Goal: Task Accomplishment & Management: Use online tool/utility

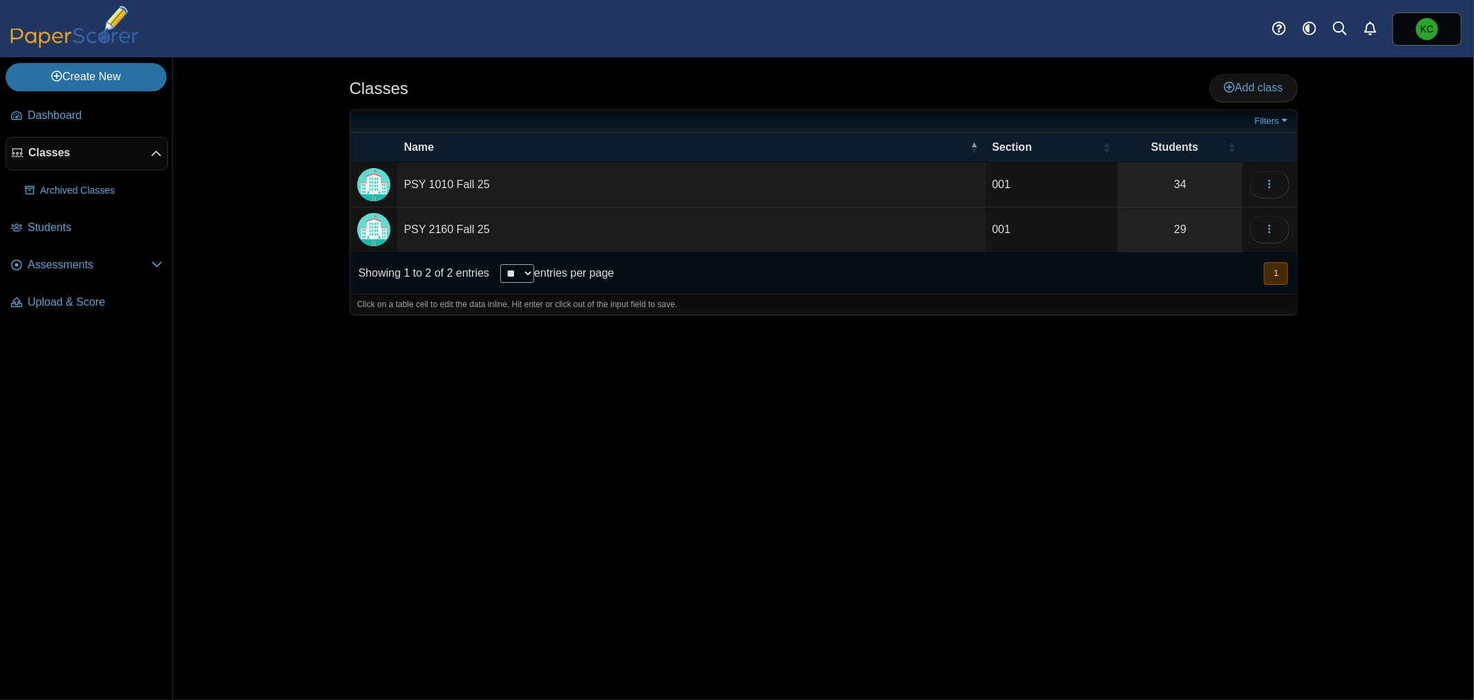
drag, startPoint x: 1078, startPoint y: 643, endPoint x: 1049, endPoint y: 617, distance: 39.1
click at [1078, 643] on div "Classes Add class Filters 001" at bounding box center [824, 378] width 1037 height 642
click at [71, 270] on span "Assessments" at bounding box center [90, 264] width 124 height 15
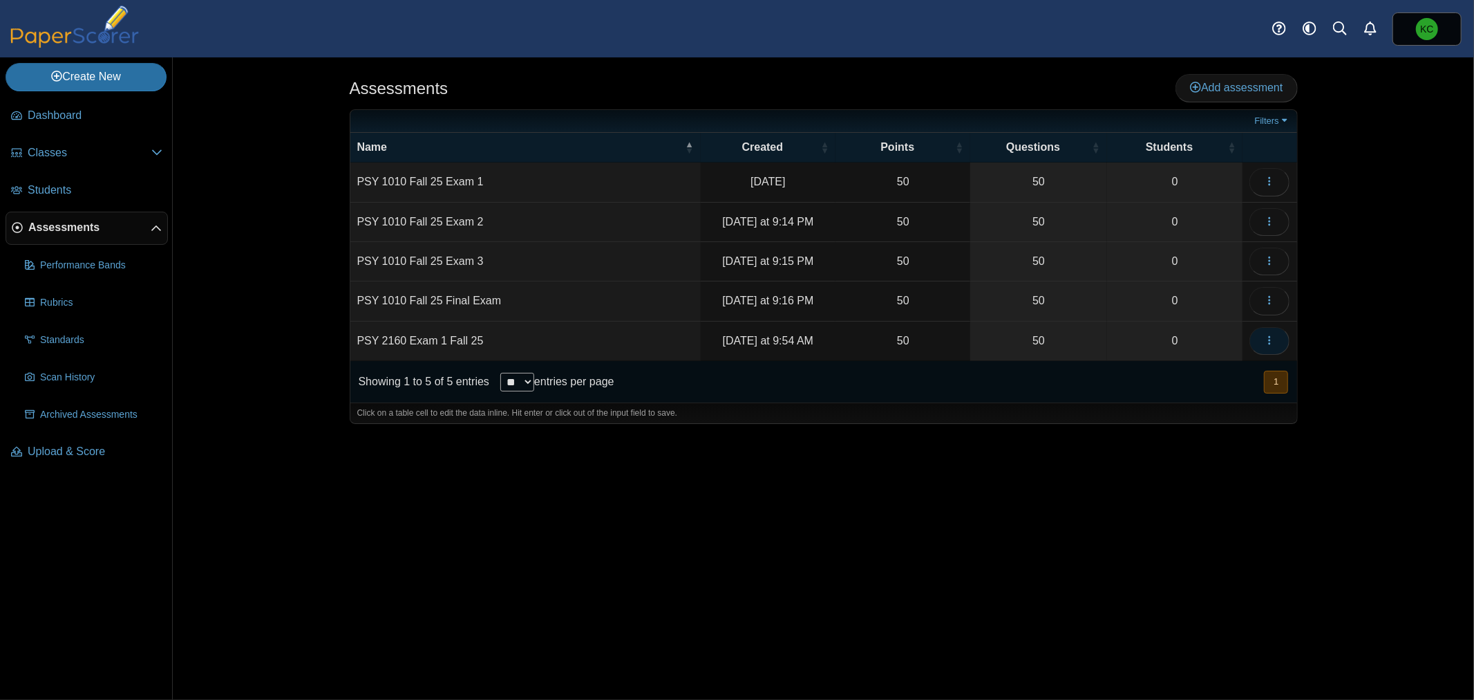
click at [1275, 336] on button "button" at bounding box center [1270, 341] width 40 height 28
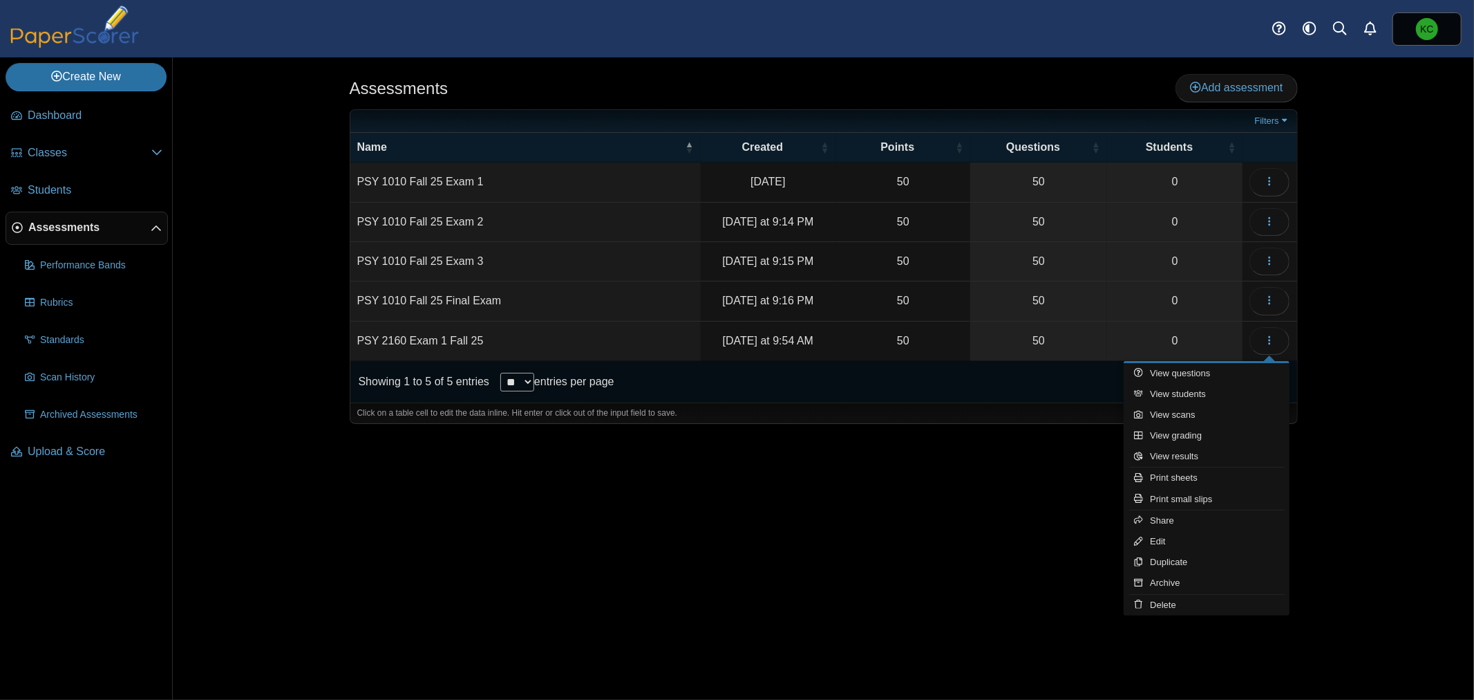
click at [392, 337] on td "PSY 2160 Exam 1 Fall 25" at bounding box center [525, 340] width 350 height 39
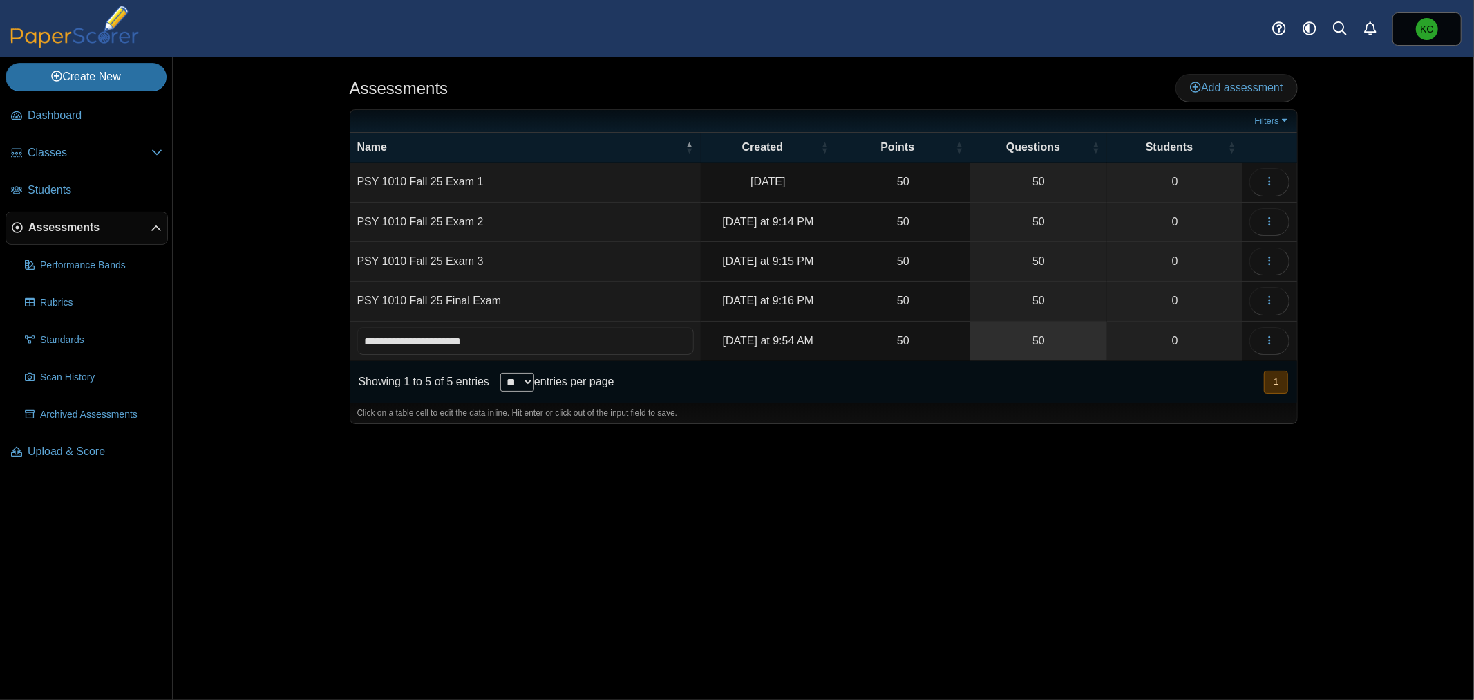
click at [1032, 339] on link "50" at bounding box center [1038, 340] width 137 height 39
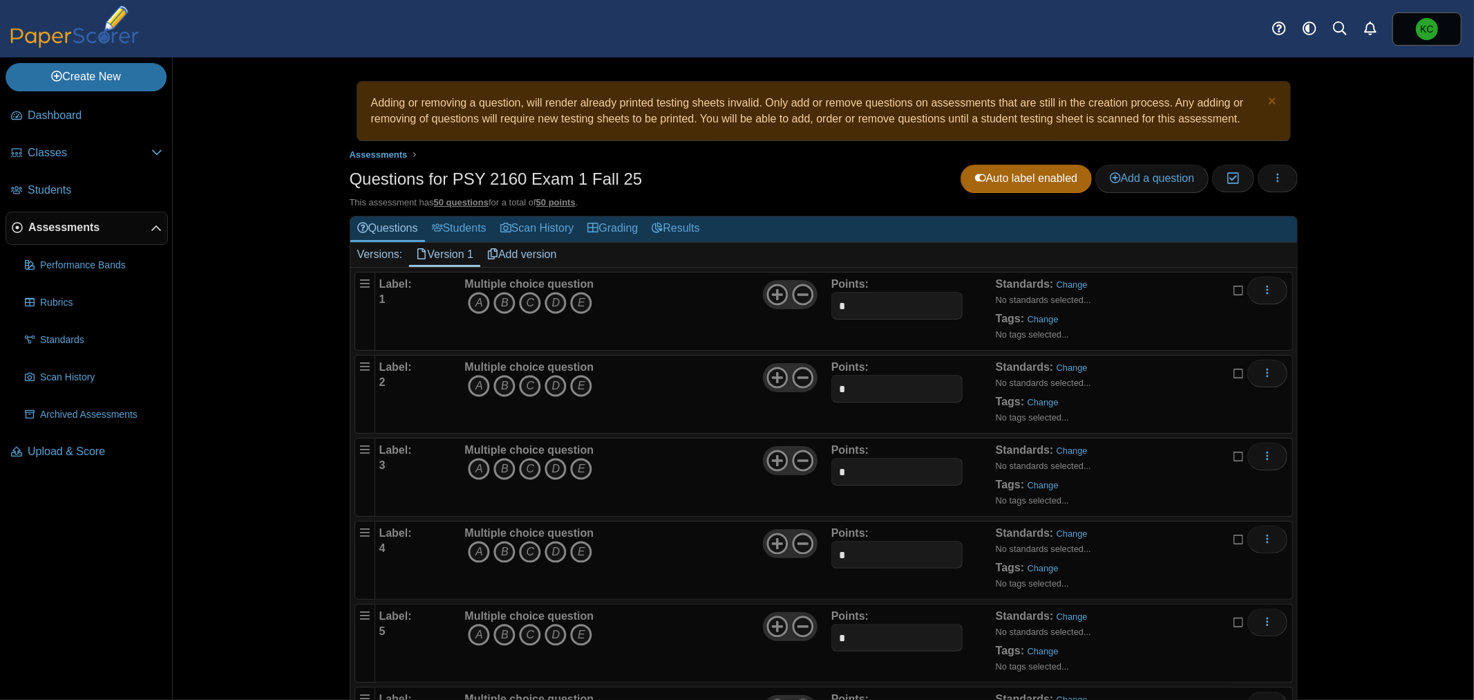
click at [533, 253] on link "Add version" at bounding box center [522, 255] width 84 height 24
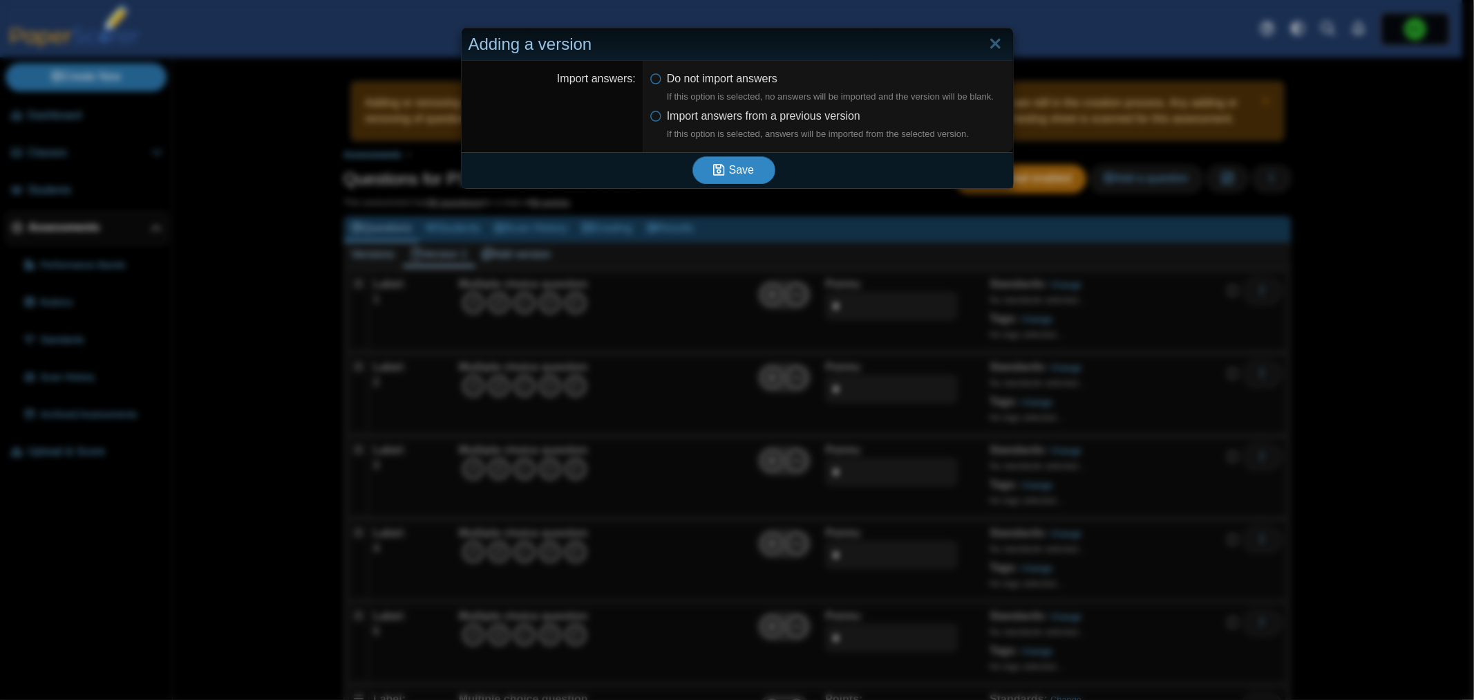
click at [723, 170] on icon "submit" at bounding box center [721, 169] width 16 height 15
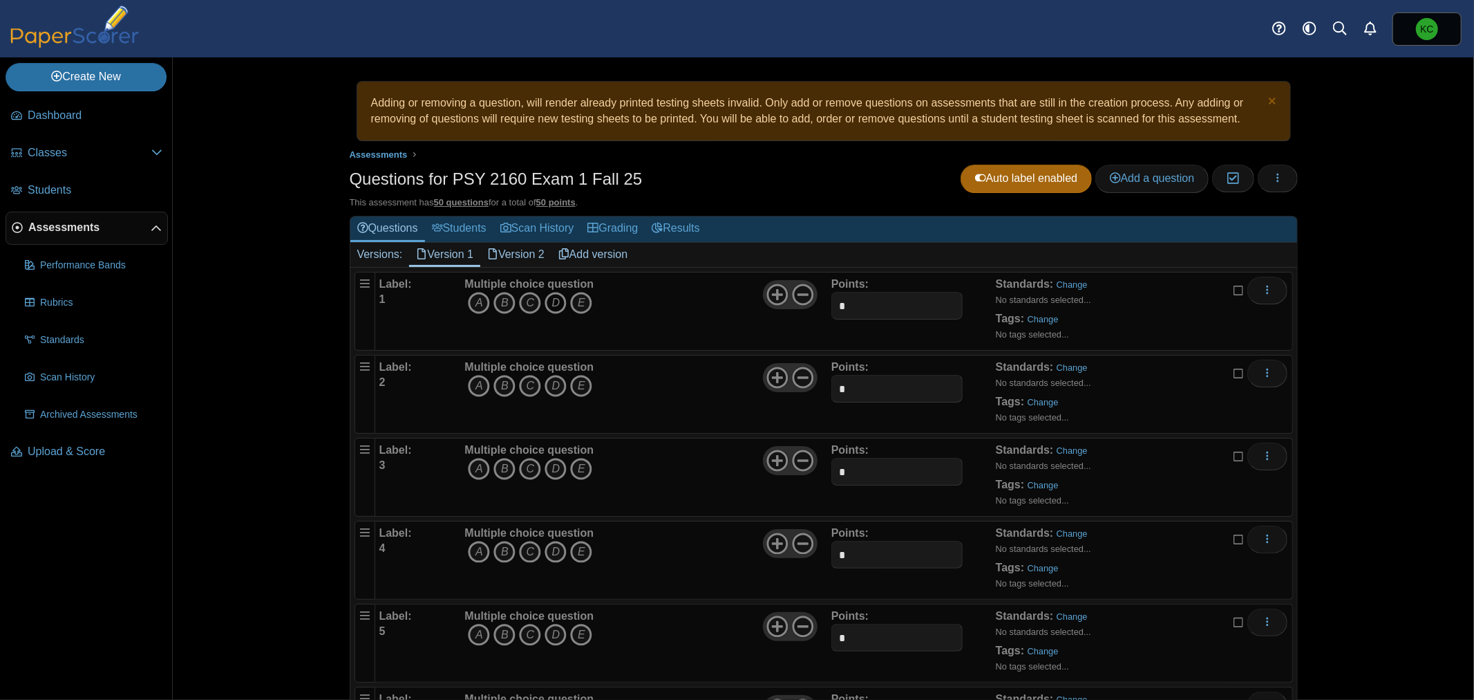
click at [547, 306] on icon "D" at bounding box center [556, 303] width 22 height 22
click at [523, 380] on icon "C" at bounding box center [530, 386] width 22 height 22
click at [524, 467] on icon "C" at bounding box center [530, 469] width 22 height 22
click at [524, 558] on icon "C" at bounding box center [530, 552] width 22 height 22
click at [523, 632] on icon "C" at bounding box center [530, 634] width 22 height 22
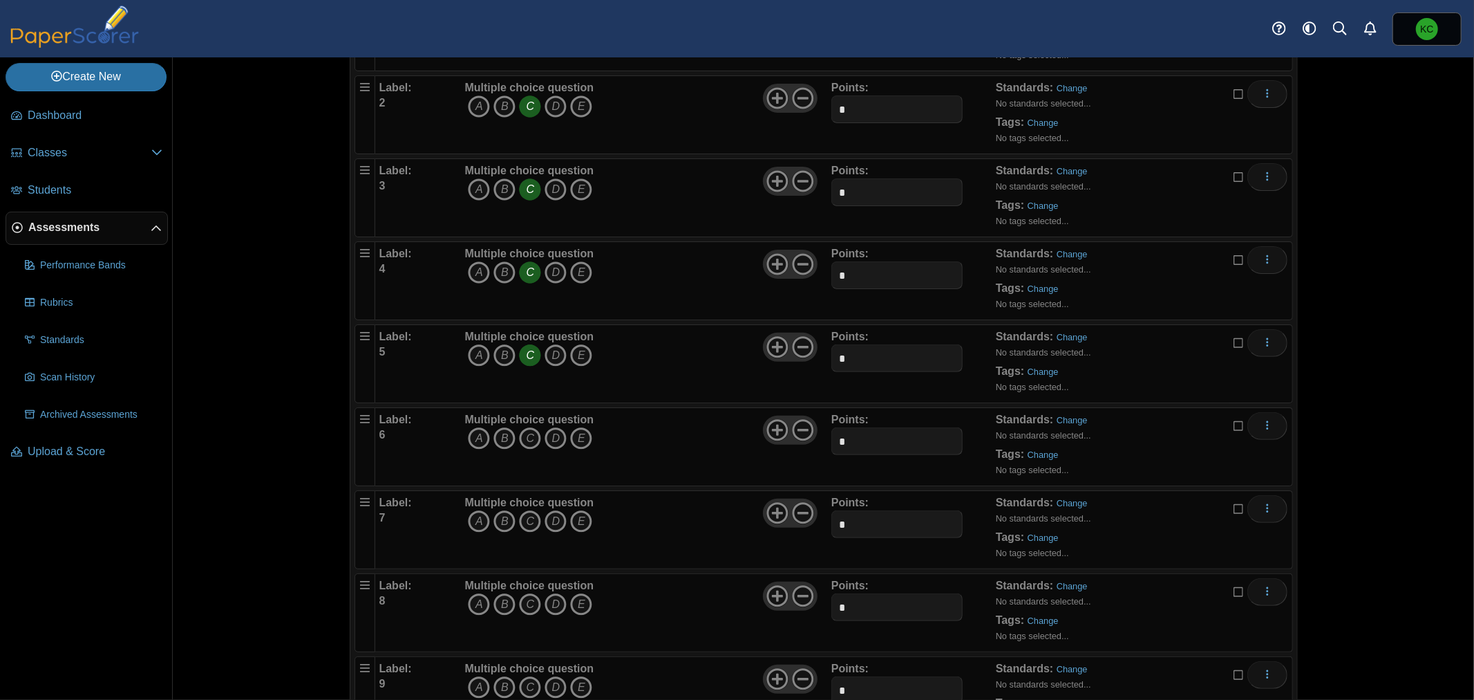
scroll to position [307, 0]
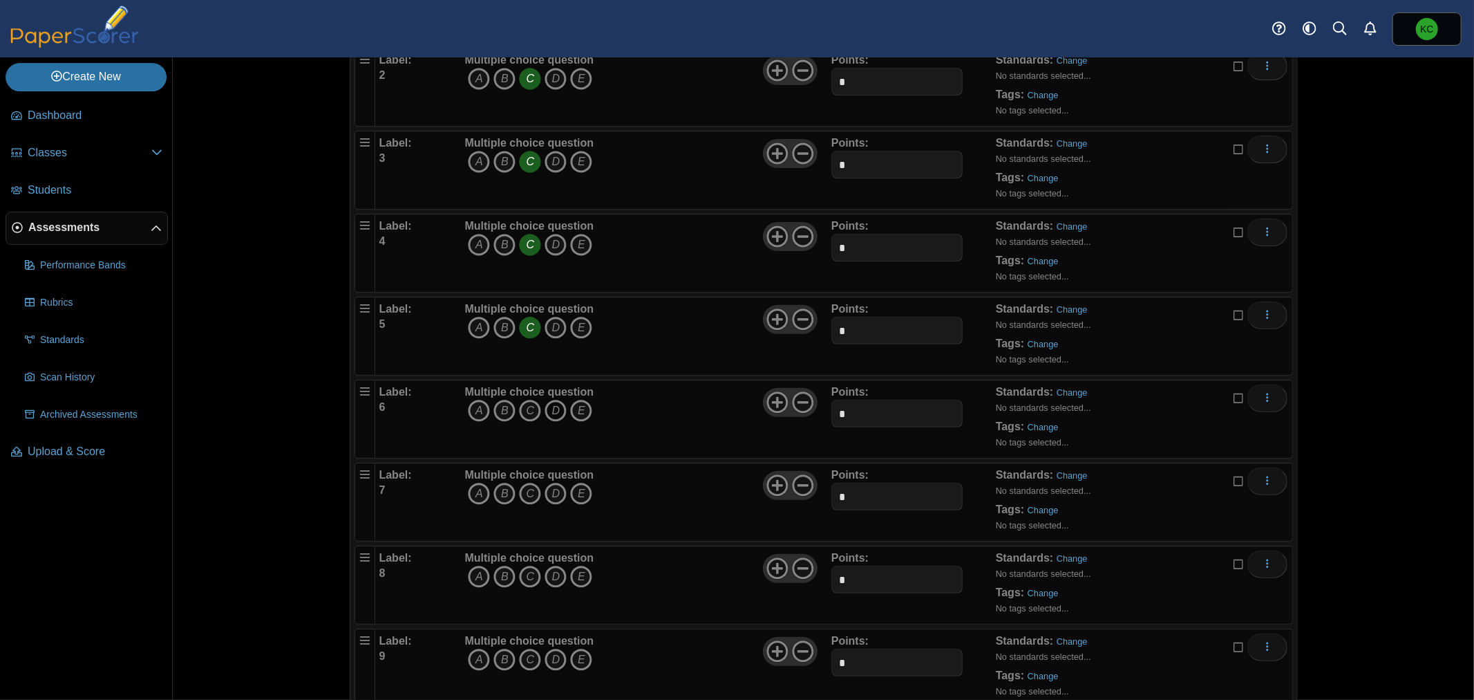
click at [553, 412] on icon "D" at bounding box center [556, 411] width 22 height 22
click at [526, 495] on icon "C" at bounding box center [530, 493] width 22 height 22
click at [480, 570] on icon "A" at bounding box center [479, 576] width 22 height 22
drag, startPoint x: 473, startPoint y: 650, endPoint x: 496, endPoint y: 650, distance: 22.8
click at [473, 650] on icon "A" at bounding box center [479, 659] width 22 height 22
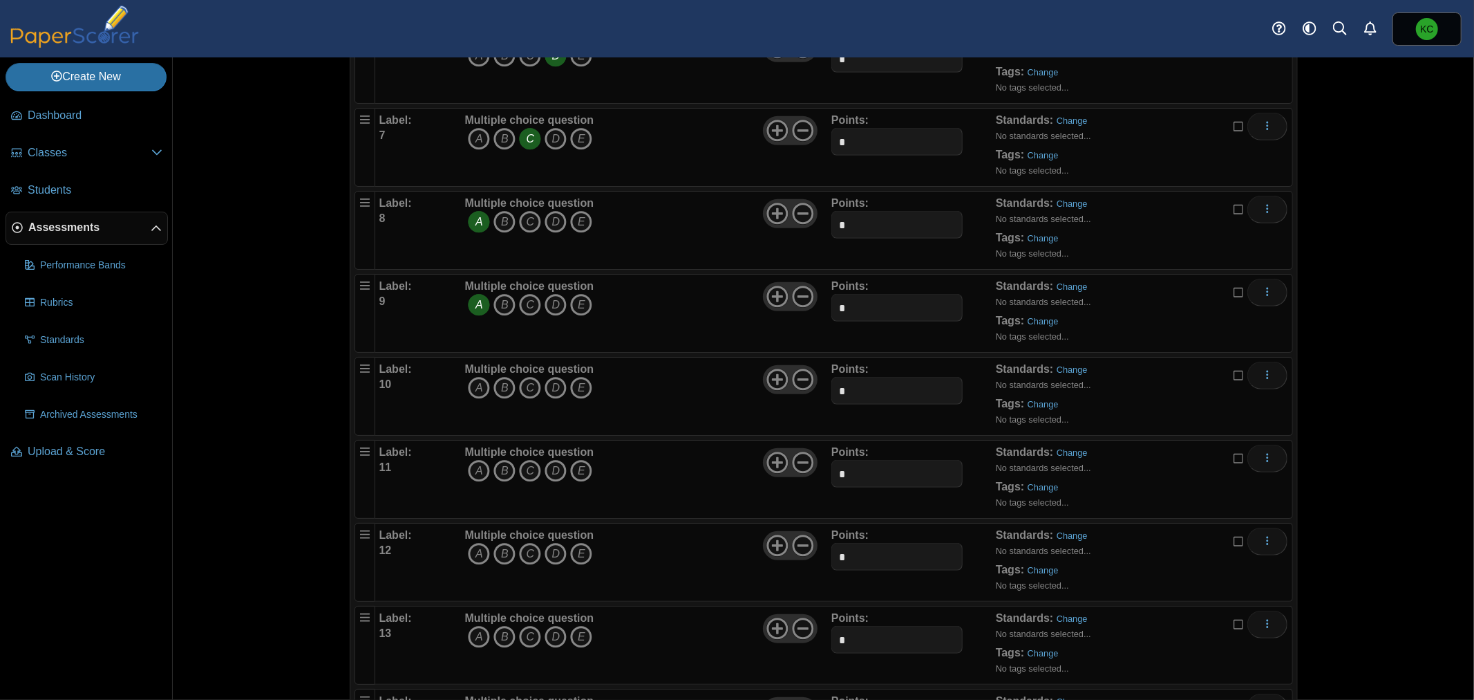
scroll to position [691, 0]
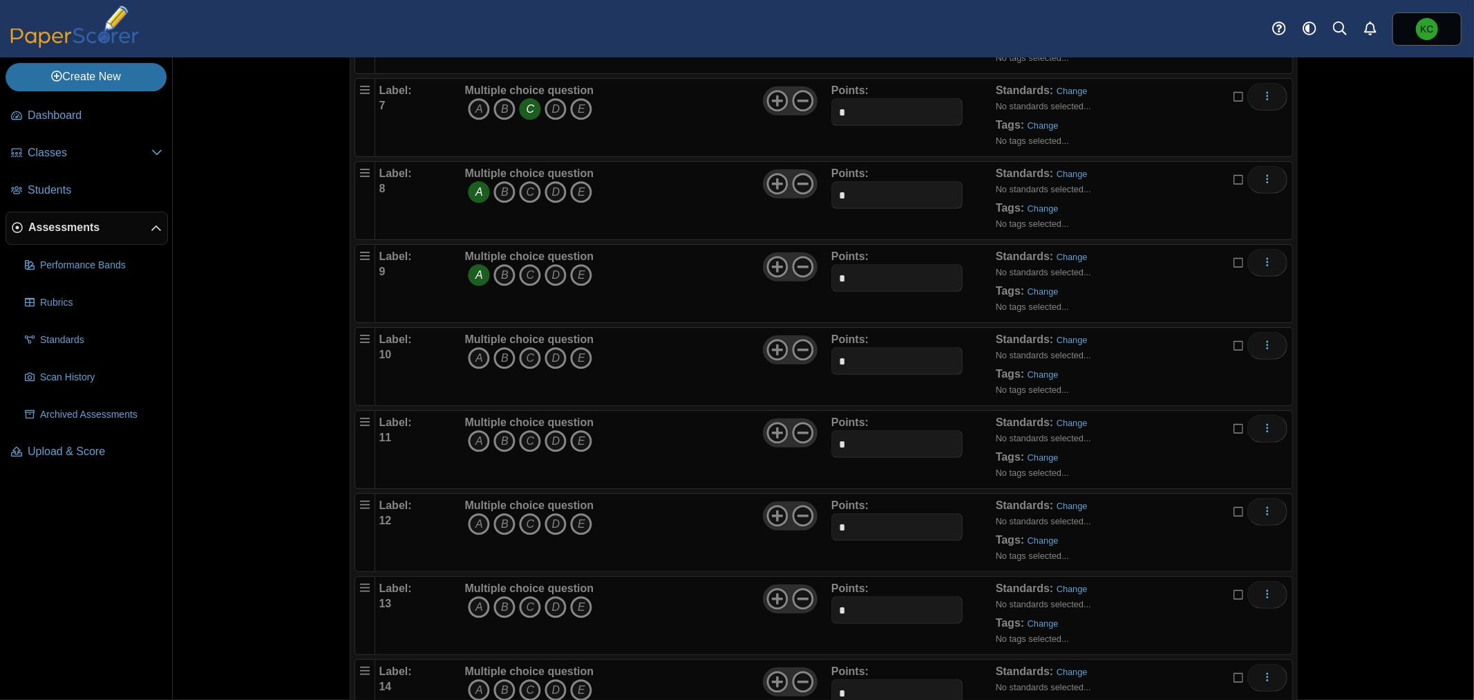
click at [500, 359] on icon "B" at bounding box center [505, 358] width 22 height 22
click at [494, 438] on icon "B" at bounding box center [505, 441] width 22 height 22
click at [474, 443] on icon "A" at bounding box center [479, 441] width 22 height 22
click at [505, 446] on icon "B" at bounding box center [505, 441] width 22 height 22
click at [529, 527] on icon "C" at bounding box center [530, 524] width 22 height 22
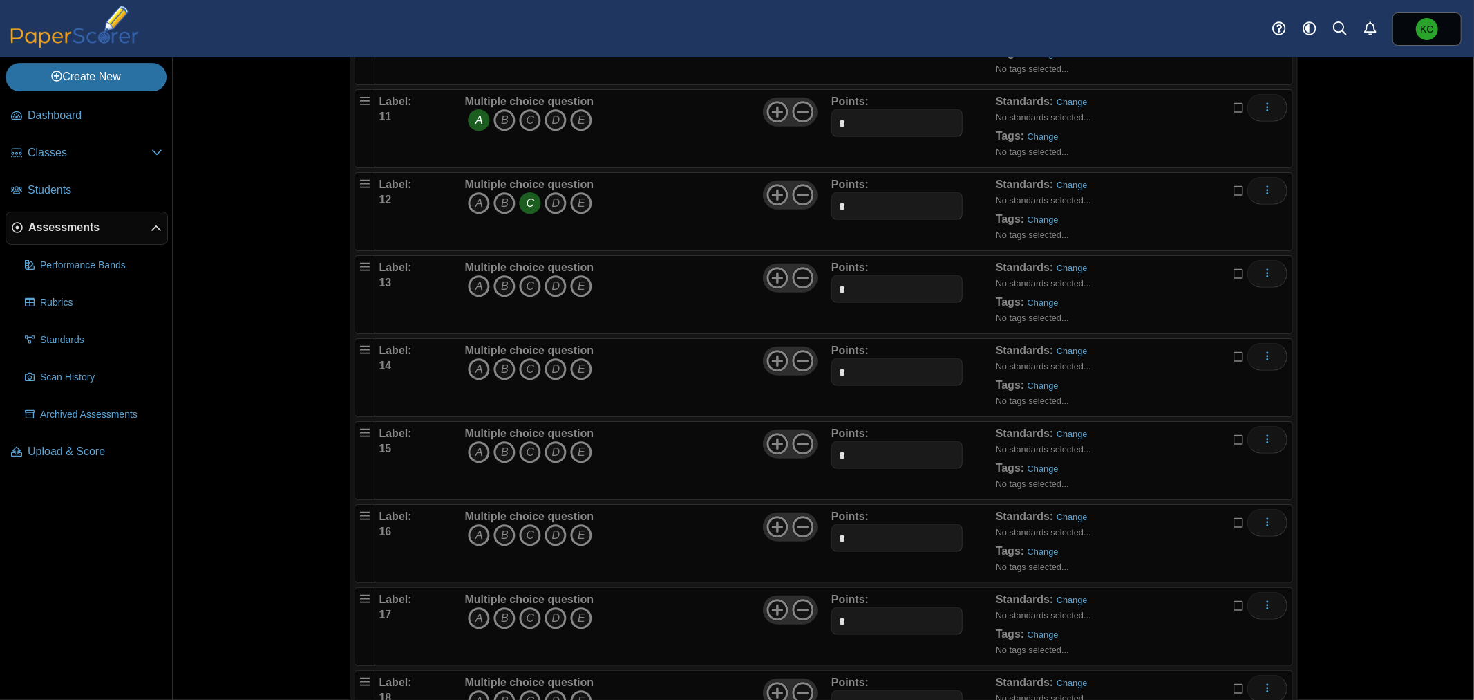
scroll to position [1075, 0]
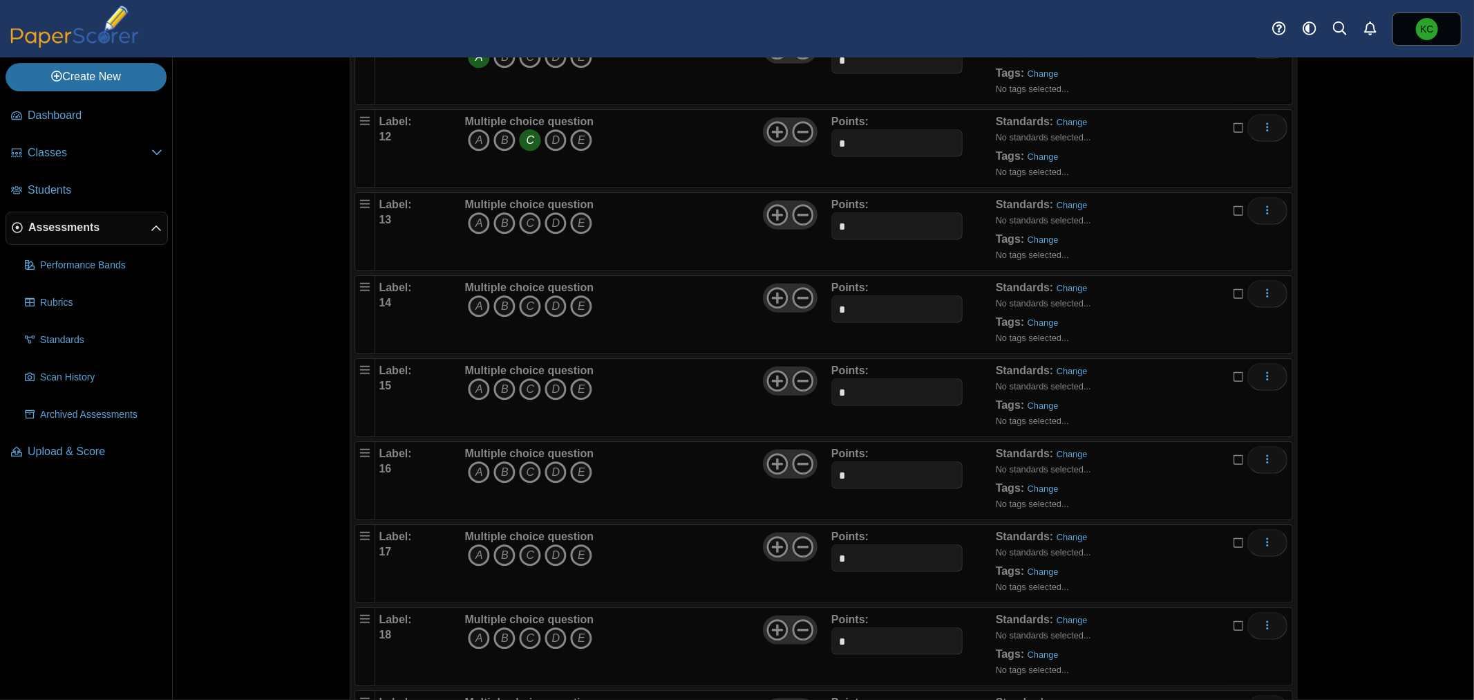
click at [547, 223] on icon "D" at bounding box center [556, 223] width 22 height 22
click at [472, 307] on icon "A" at bounding box center [479, 306] width 22 height 22
click at [474, 391] on icon "A" at bounding box center [479, 389] width 22 height 22
click at [554, 474] on icon "D" at bounding box center [556, 472] width 22 height 22
click at [496, 556] on icon "B" at bounding box center [505, 555] width 22 height 22
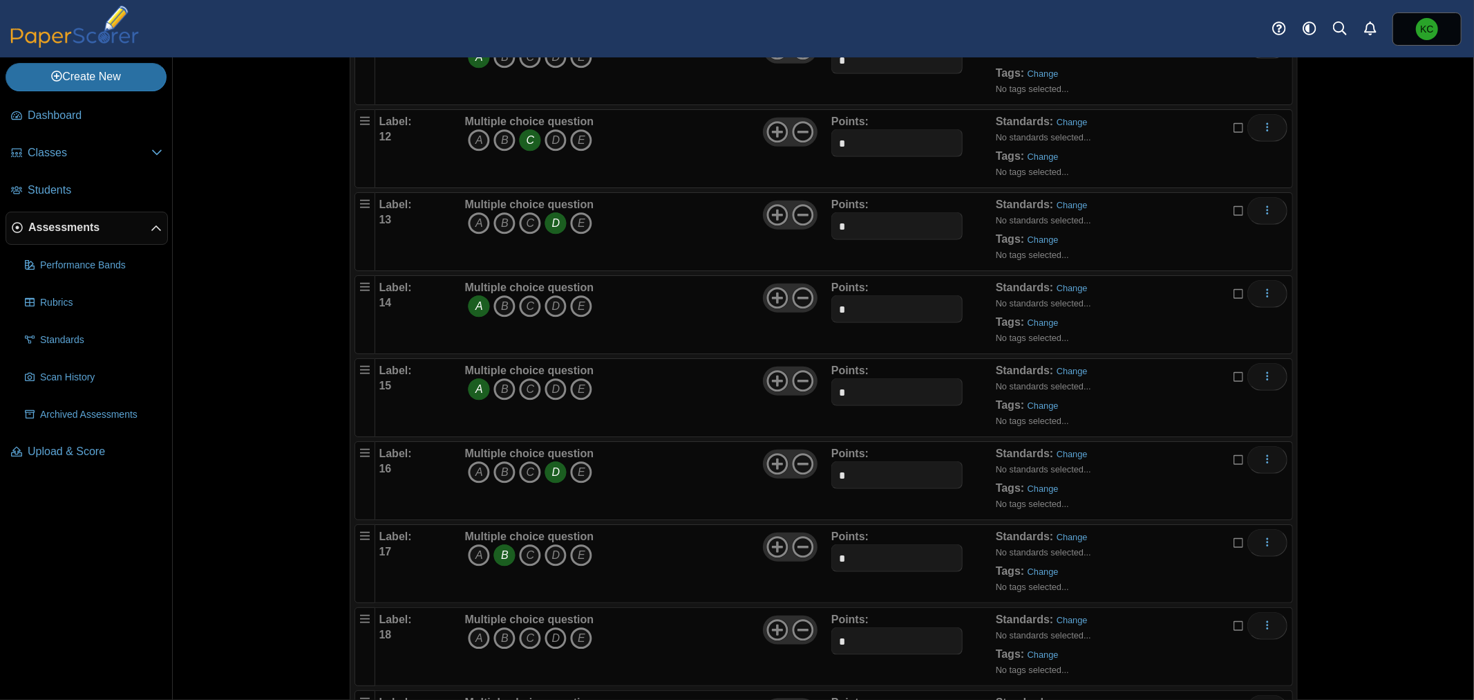
click at [553, 636] on icon "D" at bounding box center [556, 638] width 22 height 22
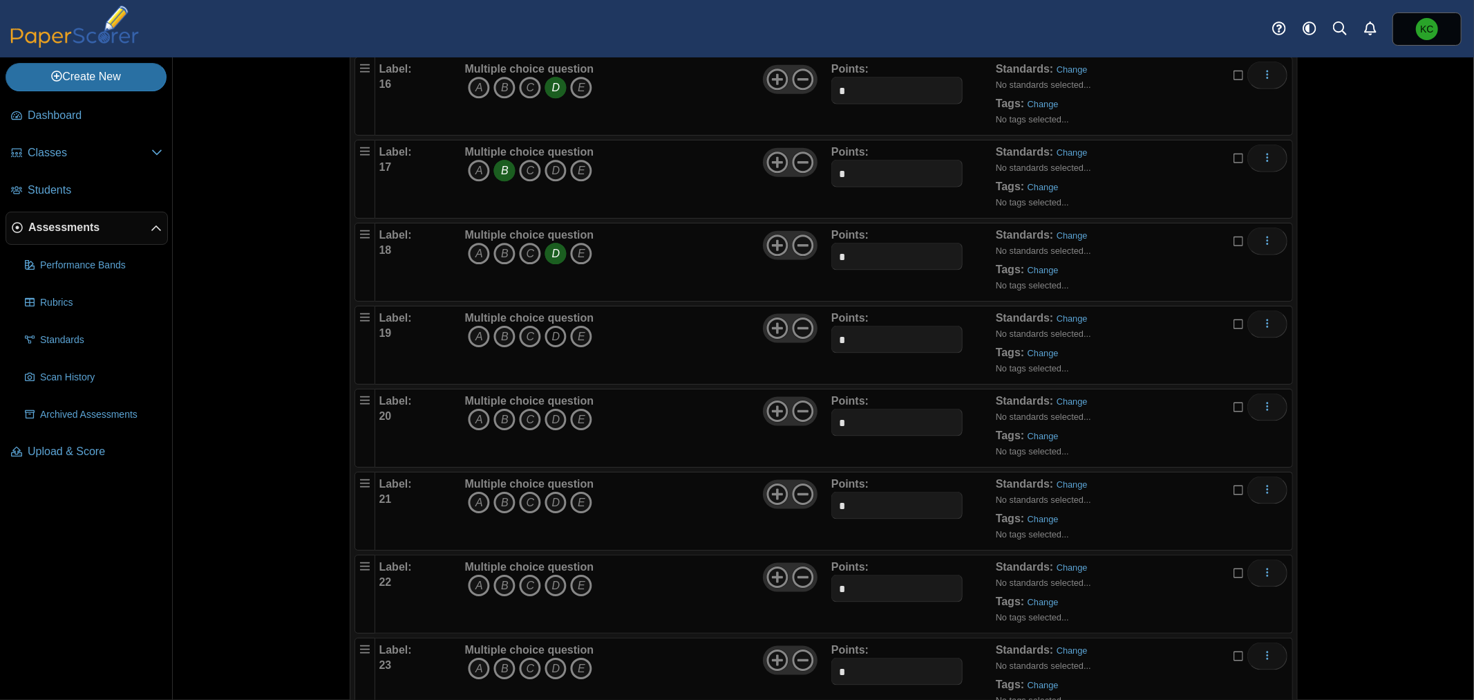
click at [551, 335] on icon "D" at bounding box center [556, 337] width 22 height 22
click at [469, 417] on icon "A" at bounding box center [479, 420] width 22 height 22
click at [549, 506] on icon "D" at bounding box center [556, 502] width 22 height 22
click at [549, 581] on icon "D" at bounding box center [556, 585] width 22 height 22
click at [531, 669] on icon "C" at bounding box center [530, 668] width 22 height 22
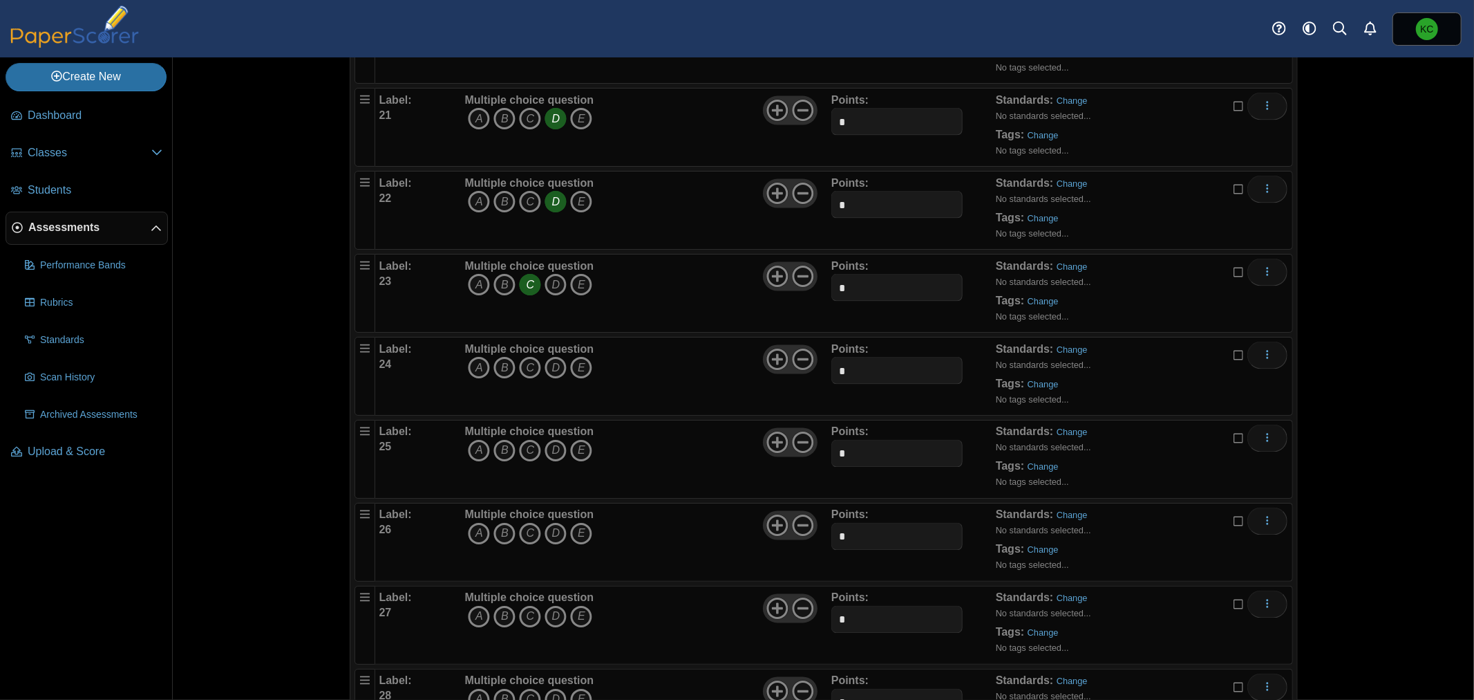
scroll to position [1919, 0]
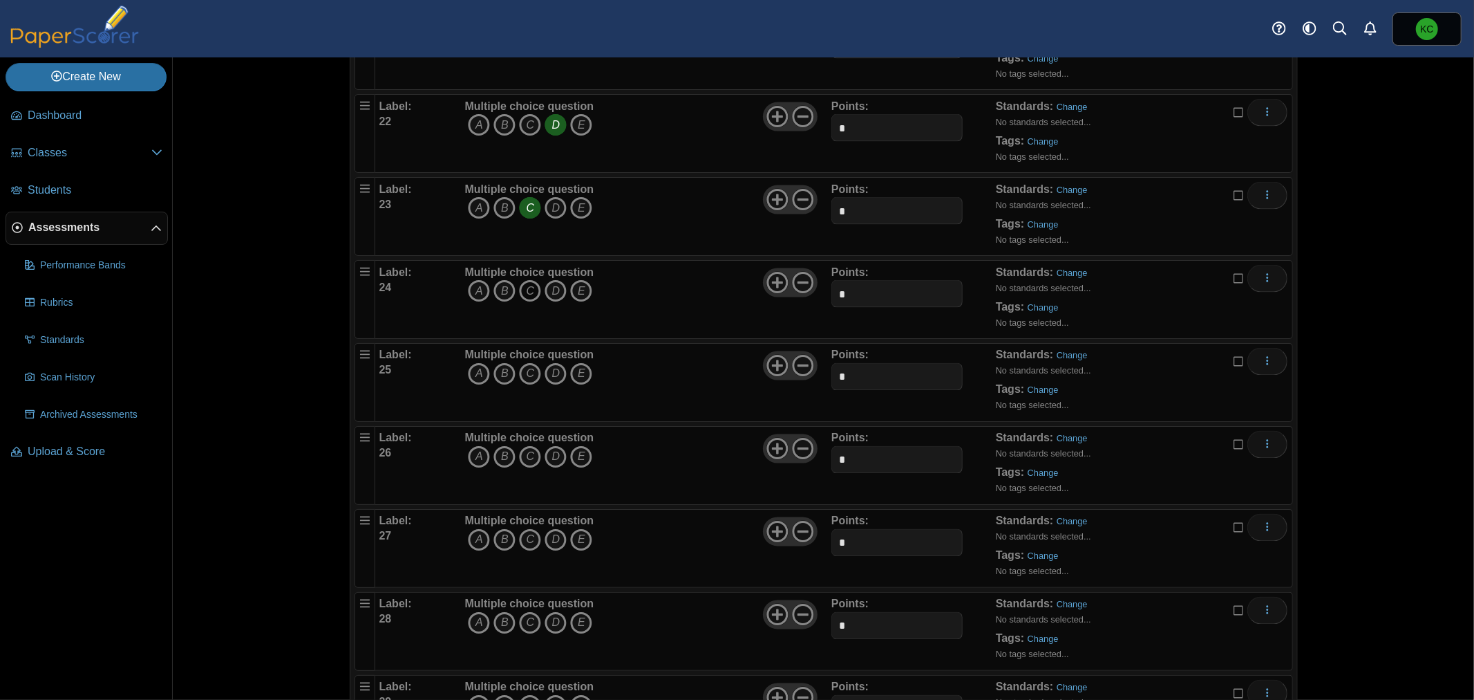
click at [526, 286] on icon "C" at bounding box center [530, 291] width 22 height 22
click at [525, 379] on icon "C" at bounding box center [530, 374] width 22 height 22
click at [499, 460] on icon "B" at bounding box center [505, 457] width 22 height 22
click at [471, 543] on icon "A" at bounding box center [479, 540] width 22 height 22
click at [500, 619] on icon "B" at bounding box center [505, 623] width 22 height 22
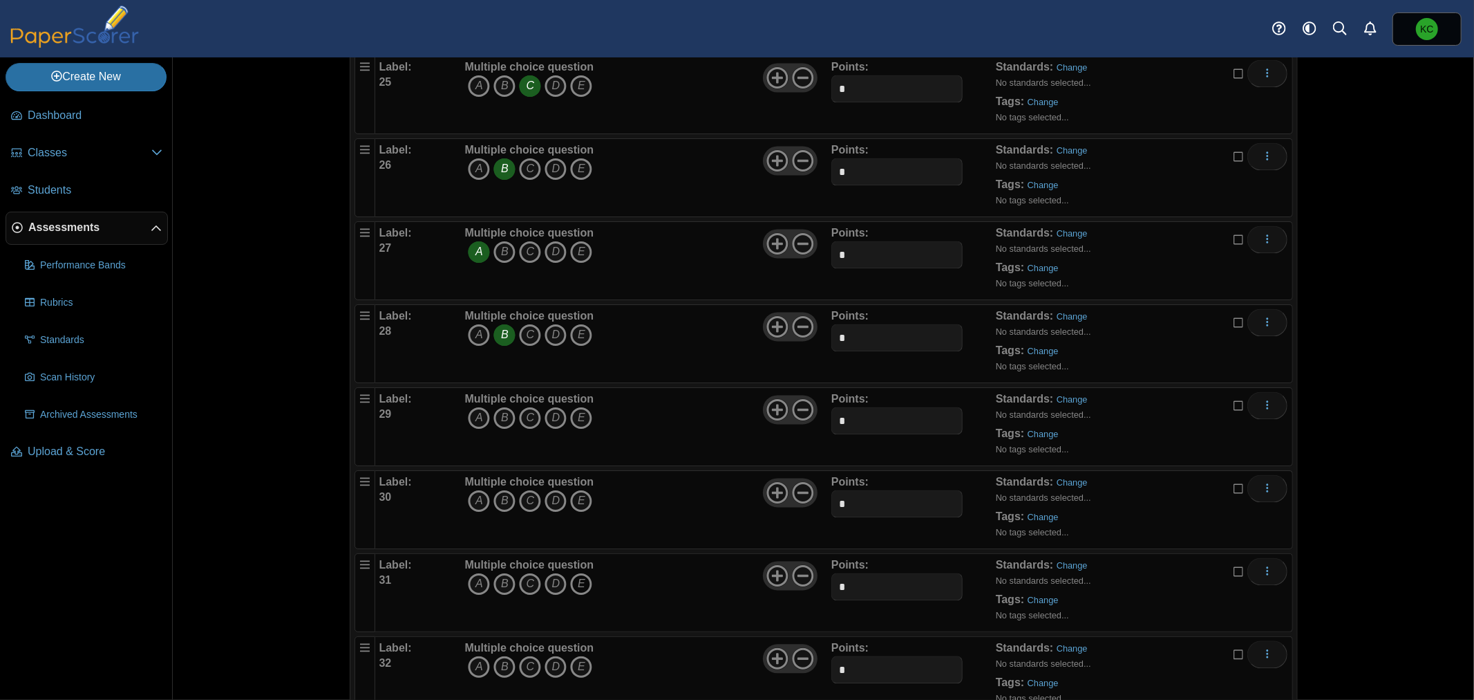
scroll to position [2227, 0]
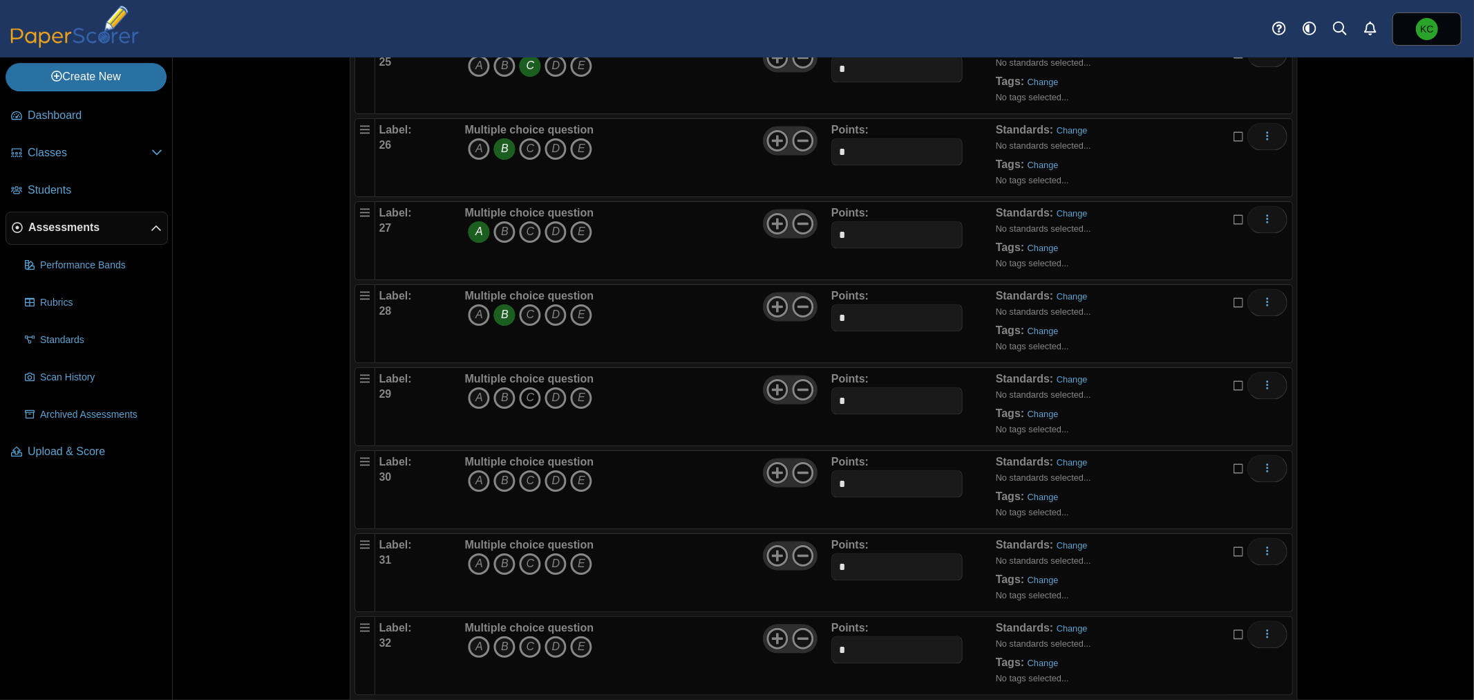
click at [523, 397] on icon "C" at bounding box center [530, 398] width 22 height 22
click at [498, 478] on icon "B" at bounding box center [505, 481] width 22 height 22
click at [529, 575] on icon "C" at bounding box center [530, 564] width 22 height 22
drag, startPoint x: 492, startPoint y: 646, endPoint x: 544, endPoint y: 632, distance: 53.7
click at [494, 647] on icon "B" at bounding box center [505, 647] width 22 height 22
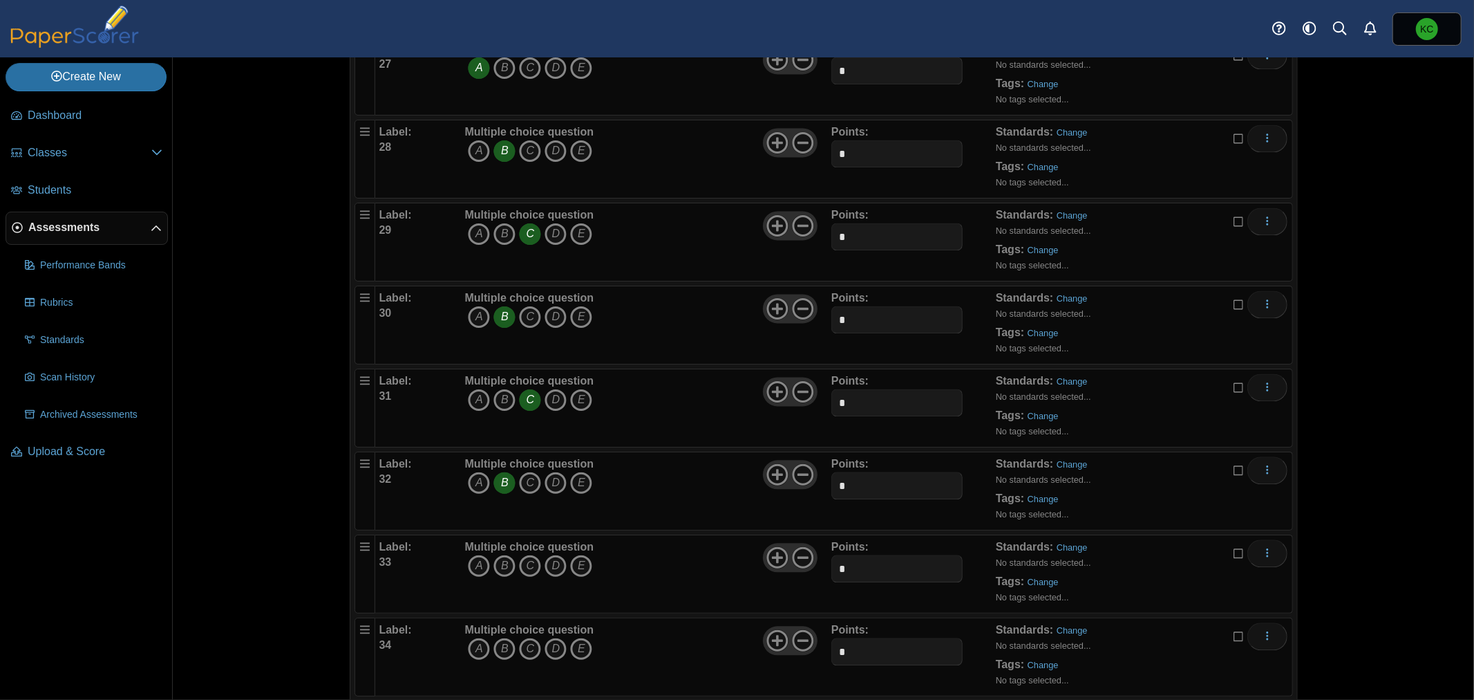
scroll to position [2457, 0]
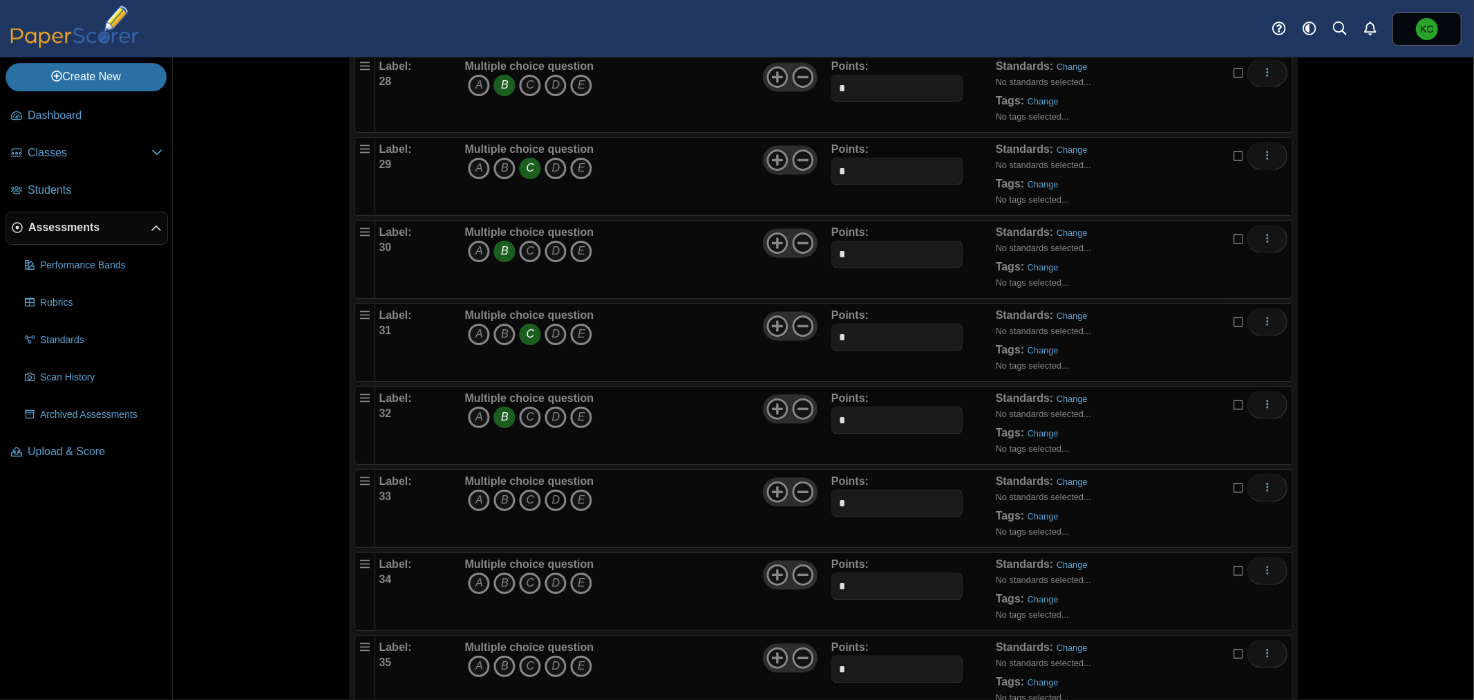
click at [554, 501] on icon "D" at bounding box center [556, 500] width 22 height 22
click at [522, 586] on icon "C" at bounding box center [530, 583] width 22 height 22
click at [552, 668] on icon "D" at bounding box center [556, 666] width 22 height 22
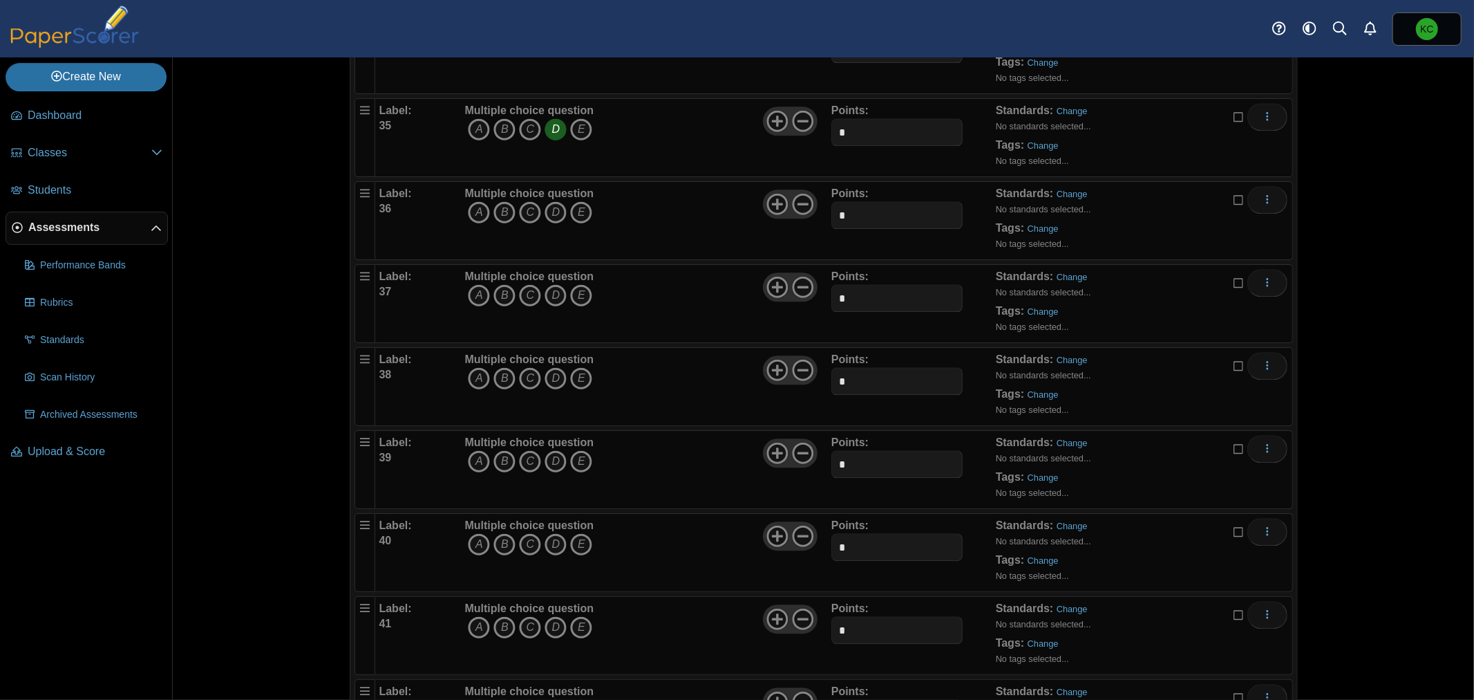
scroll to position [2995, 0]
click at [476, 215] on icon "A" at bounding box center [479, 211] width 22 height 22
click at [520, 298] on icon "C" at bounding box center [530, 294] width 22 height 22
click at [554, 384] on icon "D" at bounding box center [556, 377] width 22 height 22
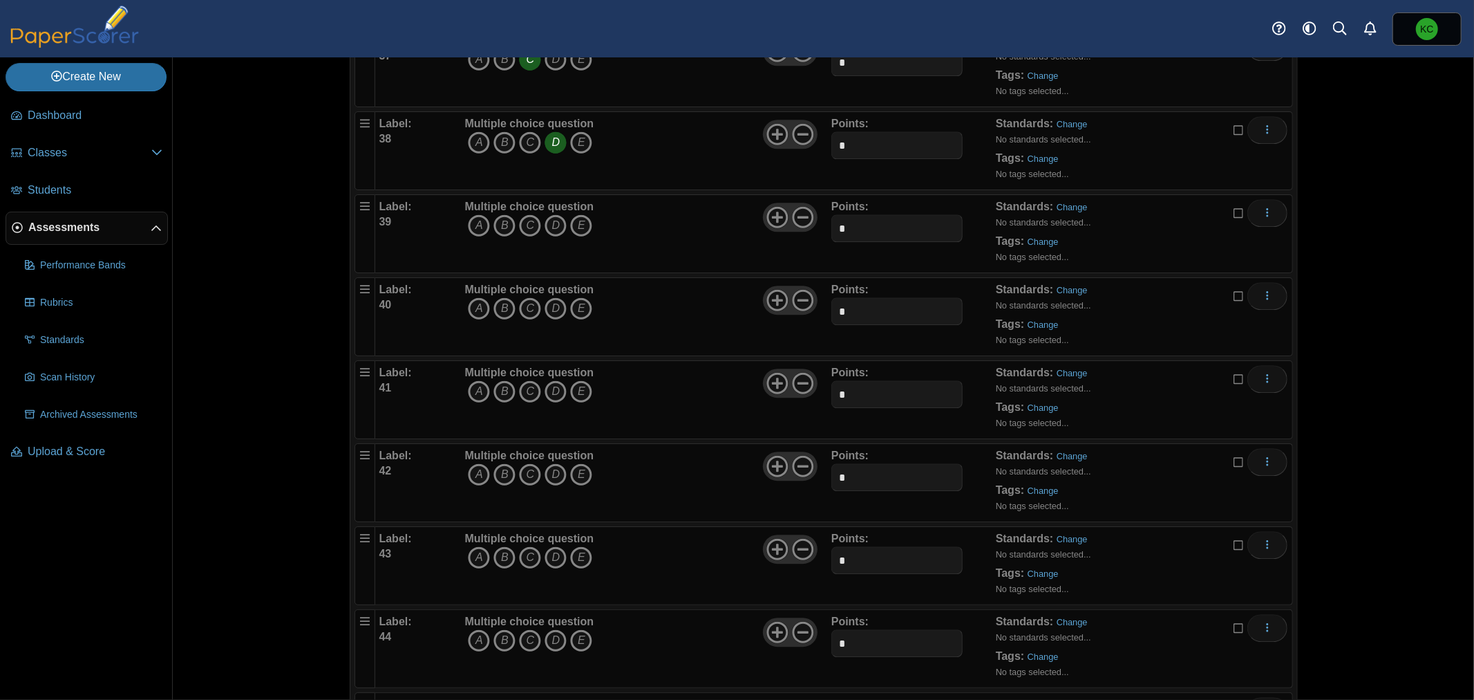
scroll to position [3225, 0]
click at [474, 229] on icon "A" at bounding box center [479, 229] width 22 height 22
click at [479, 314] on icon "A" at bounding box center [479, 312] width 22 height 22
click at [525, 403] on icon "C" at bounding box center [530, 395] width 22 height 22
click at [477, 485] on icon "A" at bounding box center [479, 478] width 22 height 22
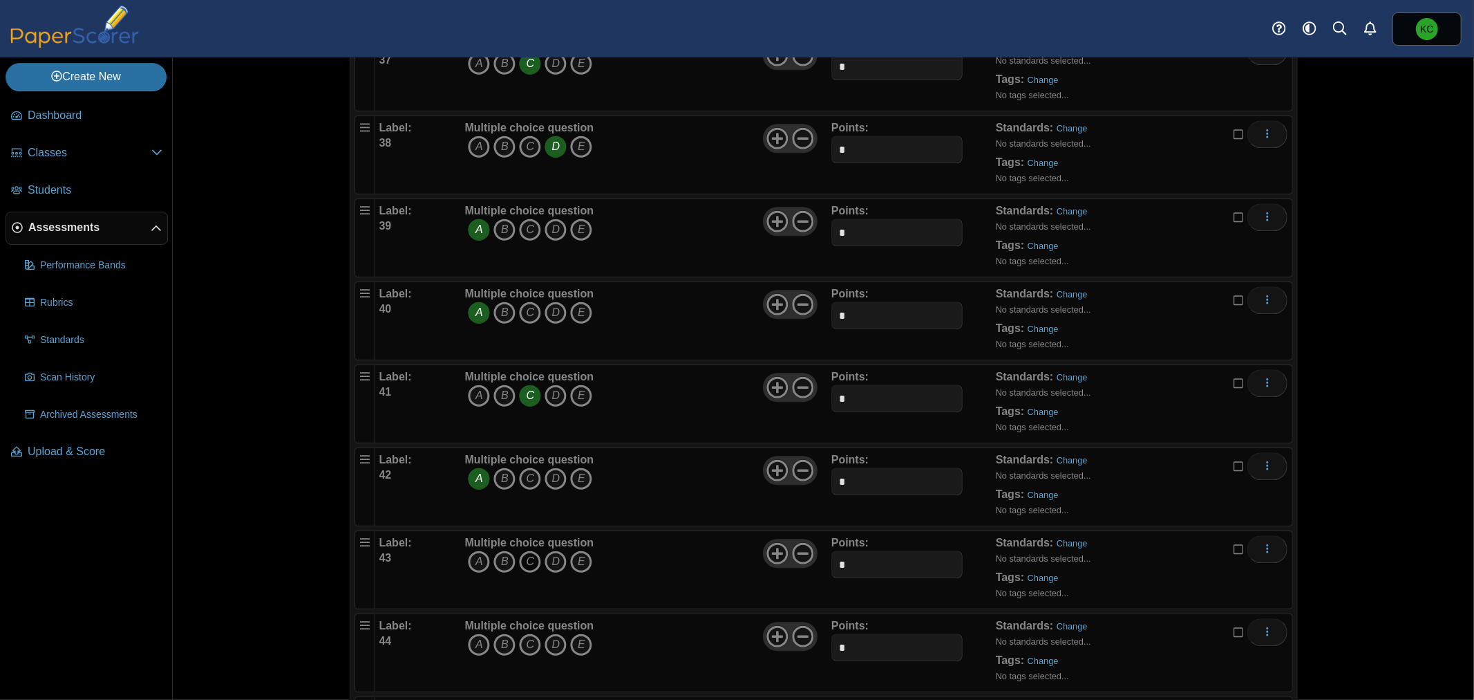
click at [524, 558] on icon "C" at bounding box center [530, 561] width 22 height 22
click at [502, 648] on icon "B" at bounding box center [505, 644] width 22 height 22
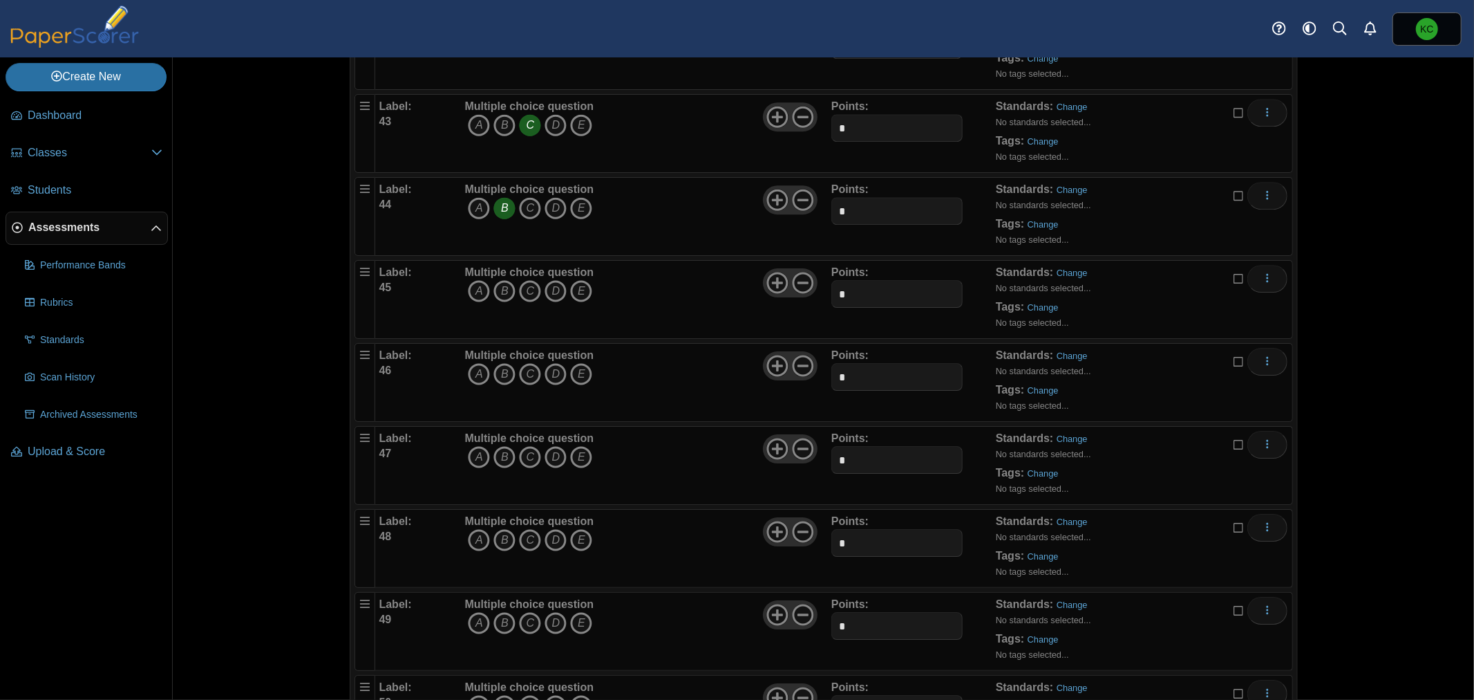
scroll to position [3686, 0]
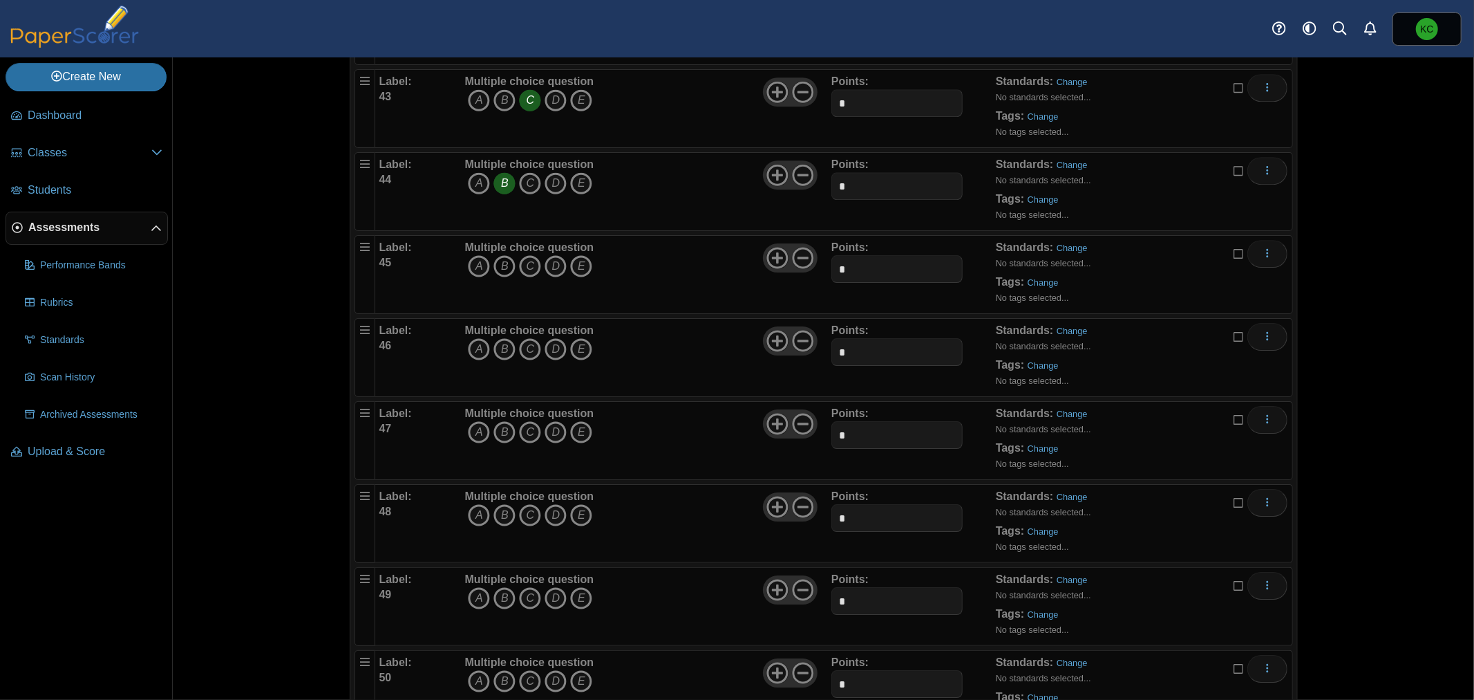
click at [501, 264] on icon "B" at bounding box center [505, 266] width 22 height 22
click at [547, 358] on icon "D" at bounding box center [556, 349] width 22 height 22
click at [530, 443] on icon "C" at bounding box center [530, 432] width 22 height 22
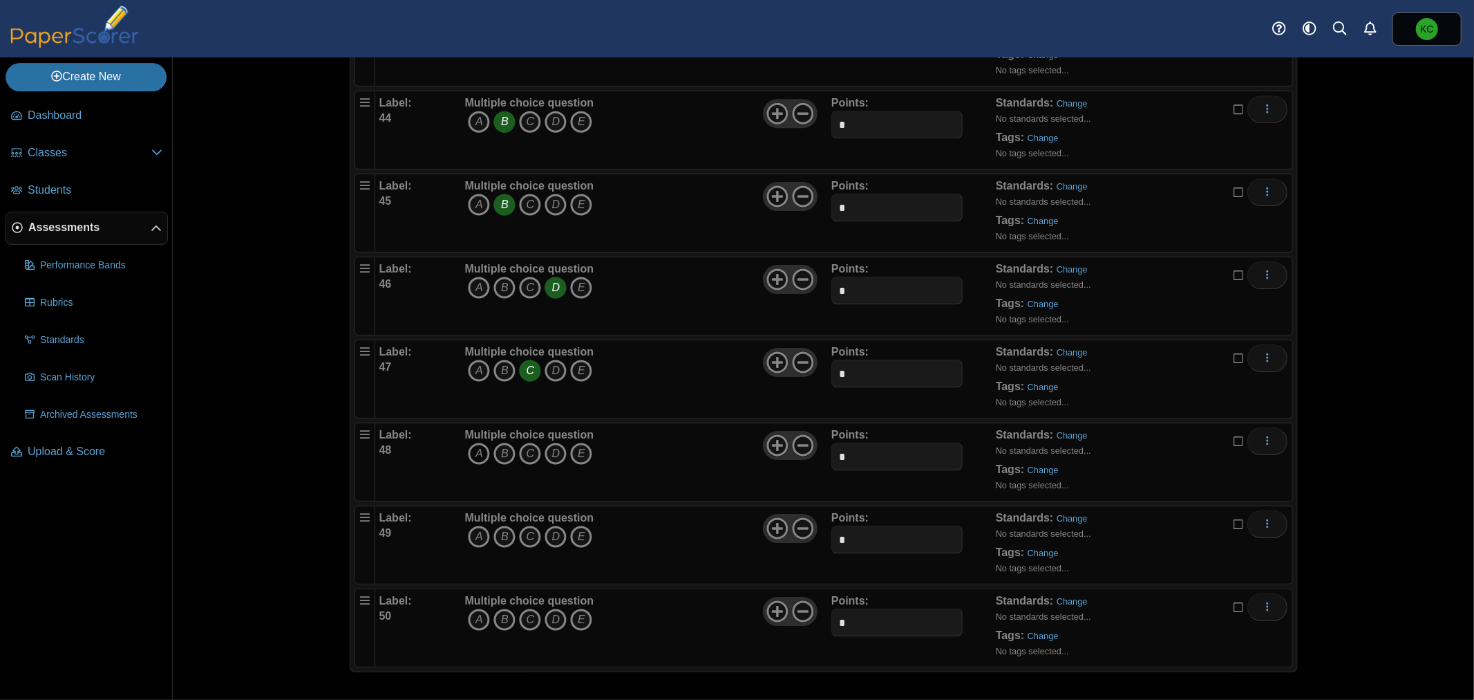
click at [468, 453] on icon "A" at bounding box center [479, 453] width 22 height 22
click at [526, 540] on icon "C" at bounding box center [530, 536] width 22 height 22
click at [472, 617] on icon "A" at bounding box center [479, 619] width 22 height 22
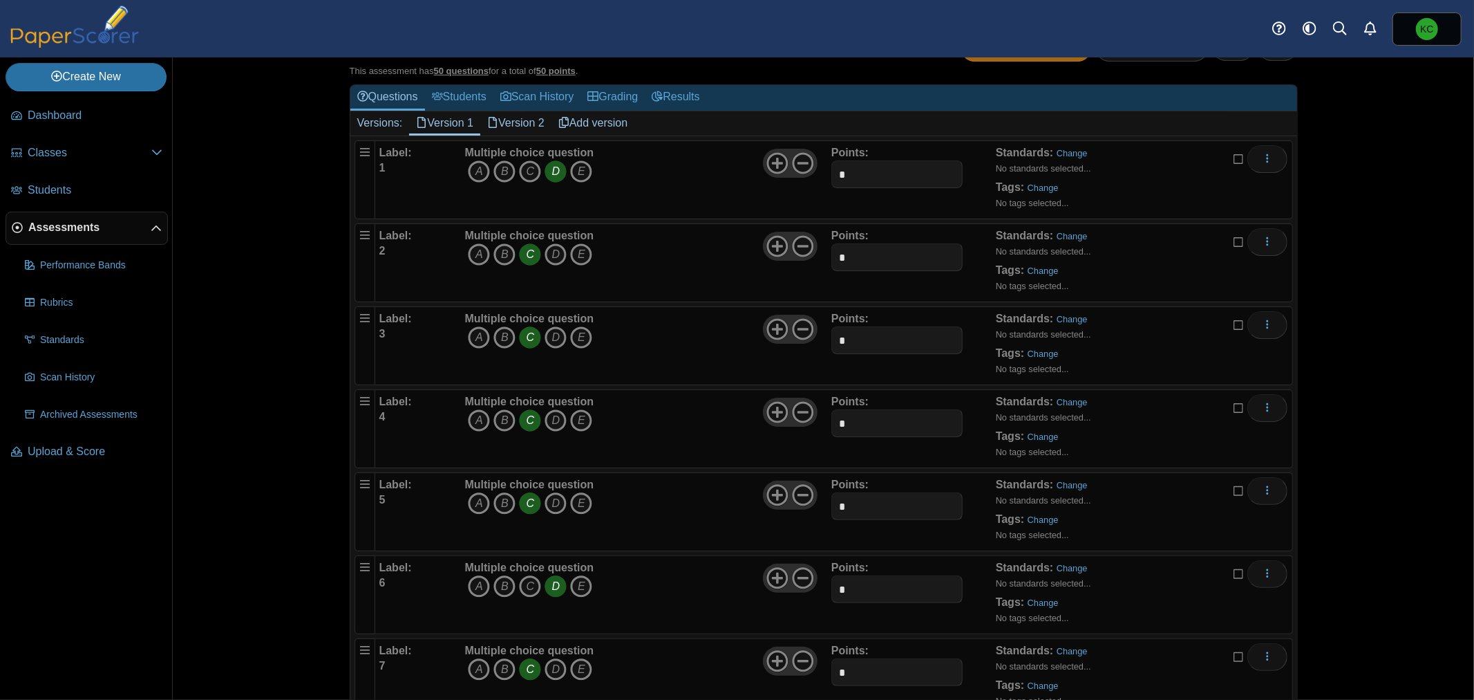
scroll to position [0, 0]
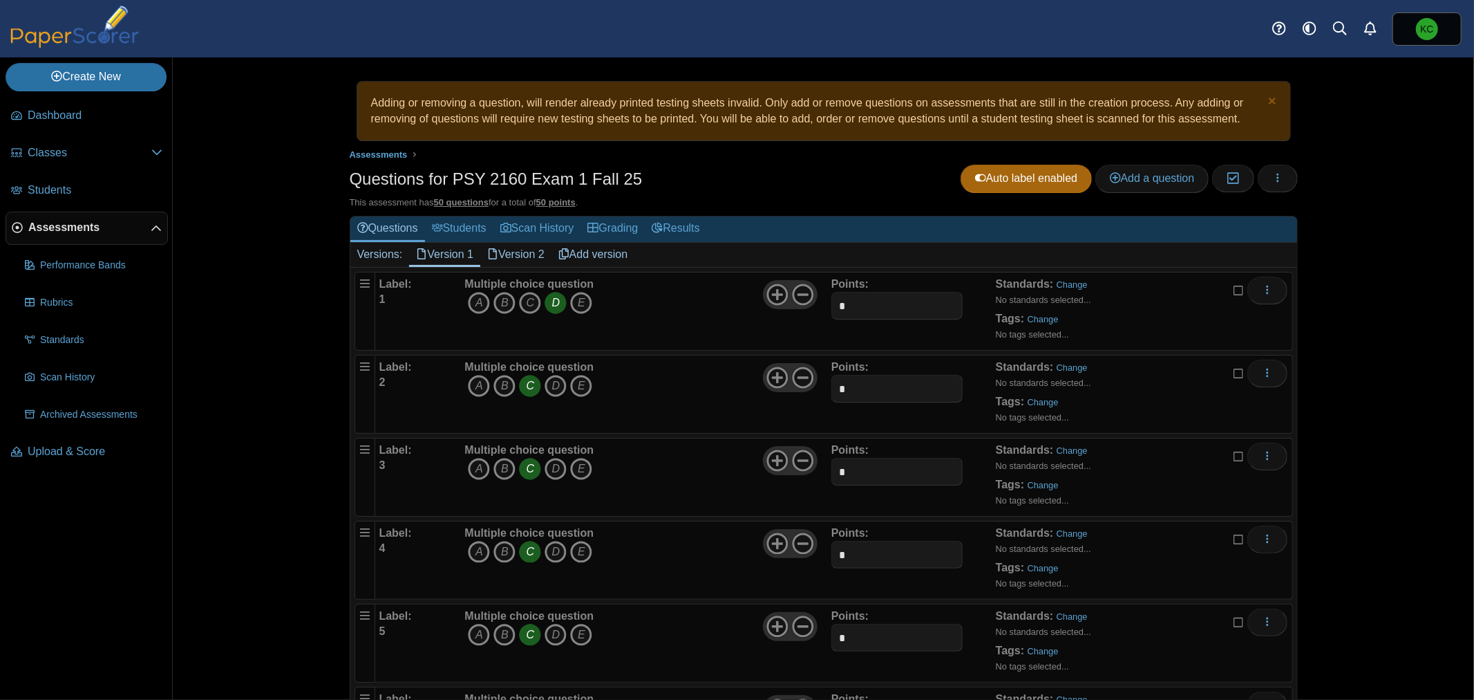
click at [512, 254] on link "Version 2" at bounding box center [515, 255] width 71 height 24
click at [549, 302] on icon "D" at bounding box center [556, 303] width 22 height 22
click at [464, 383] on span "A B C D E" at bounding box center [528, 388] width 129 height 26
click at [468, 388] on icon "A" at bounding box center [479, 386] width 22 height 22
click at [546, 468] on icon "D" at bounding box center [556, 469] width 22 height 22
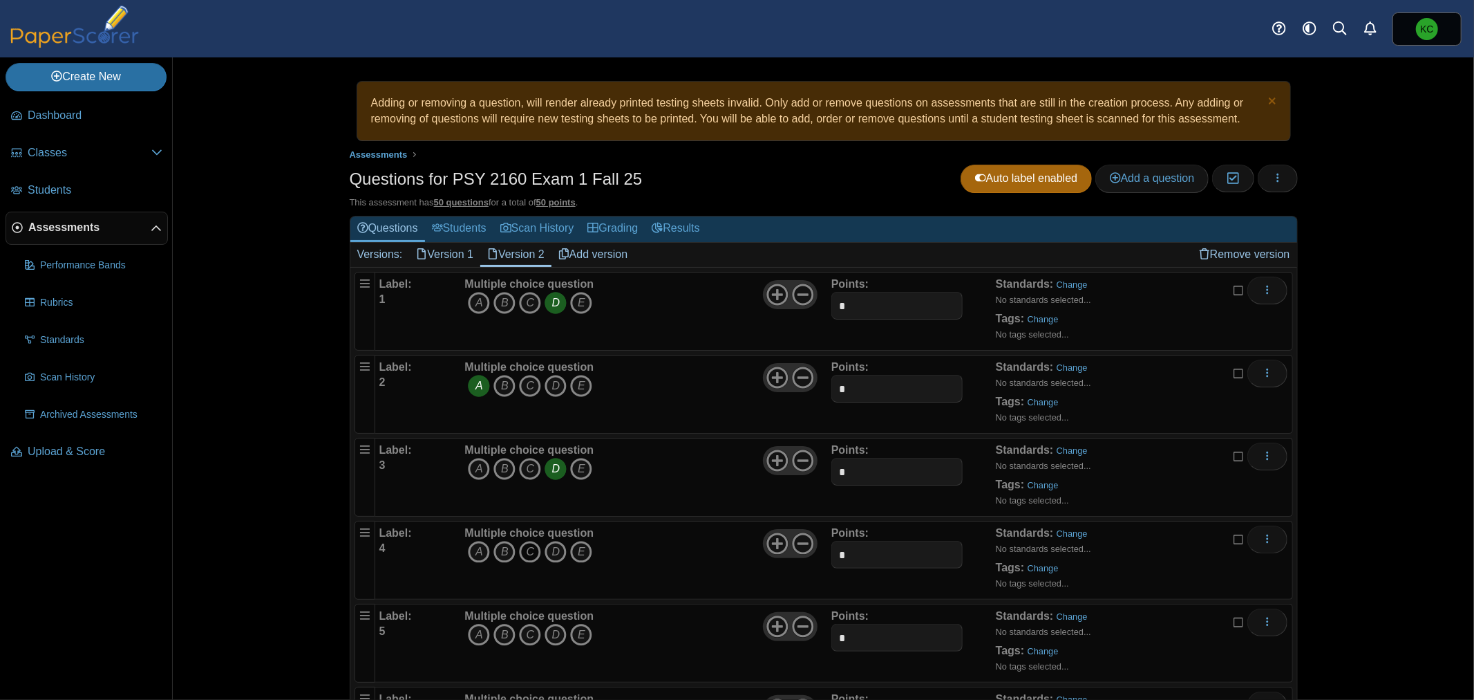
click at [521, 550] on icon "C" at bounding box center [530, 552] width 22 height 22
click at [496, 631] on icon "B" at bounding box center [505, 634] width 22 height 22
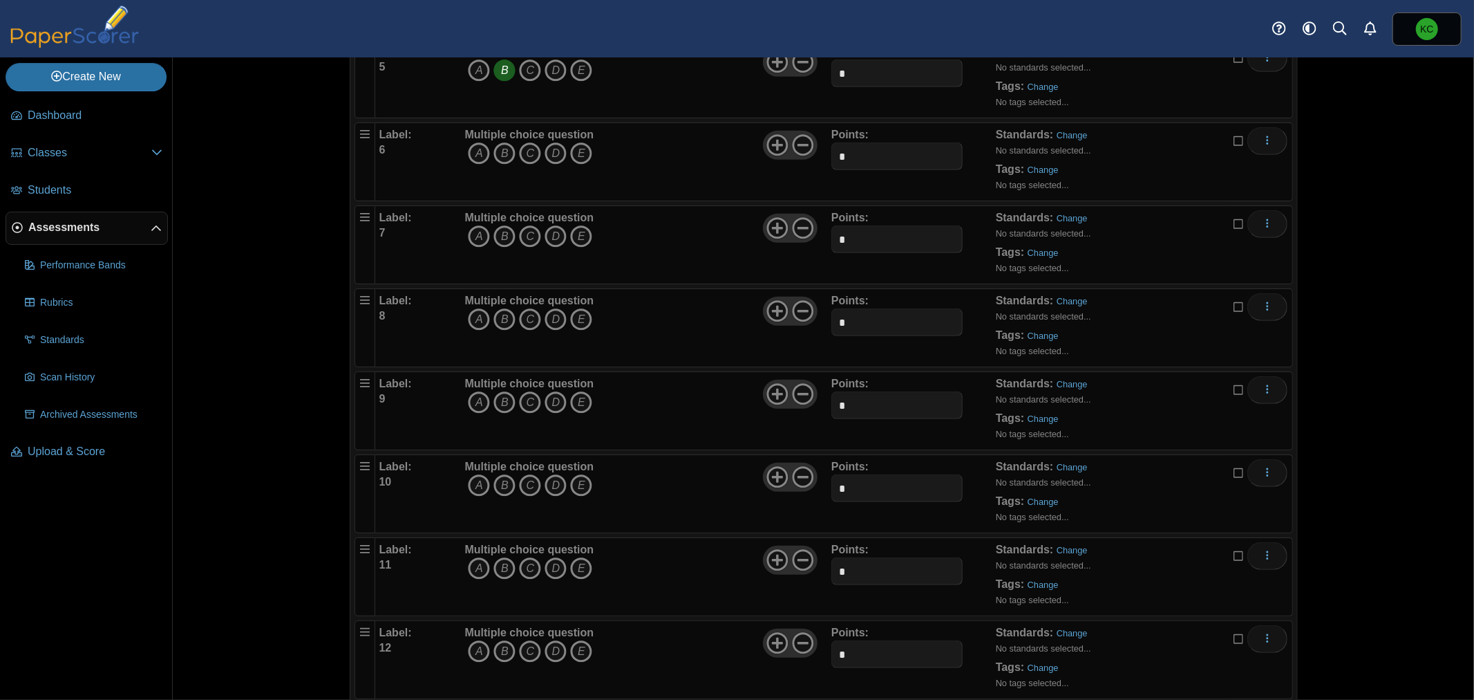
scroll to position [537, 0]
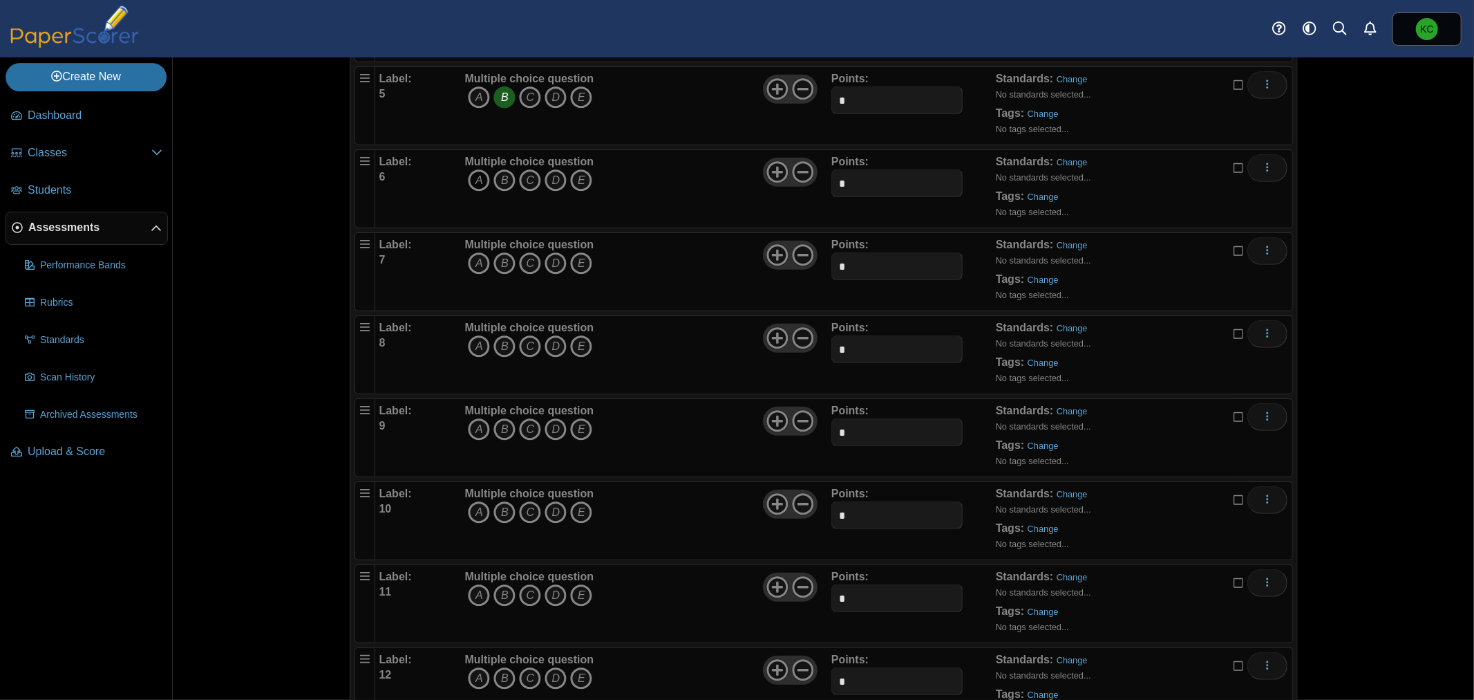
click at [476, 175] on icon "A" at bounding box center [479, 180] width 22 height 22
click at [555, 256] on icon "D" at bounding box center [556, 263] width 22 height 22
click at [503, 339] on icon "B" at bounding box center [505, 346] width 22 height 22
click at [549, 427] on icon "D" at bounding box center [556, 429] width 22 height 22
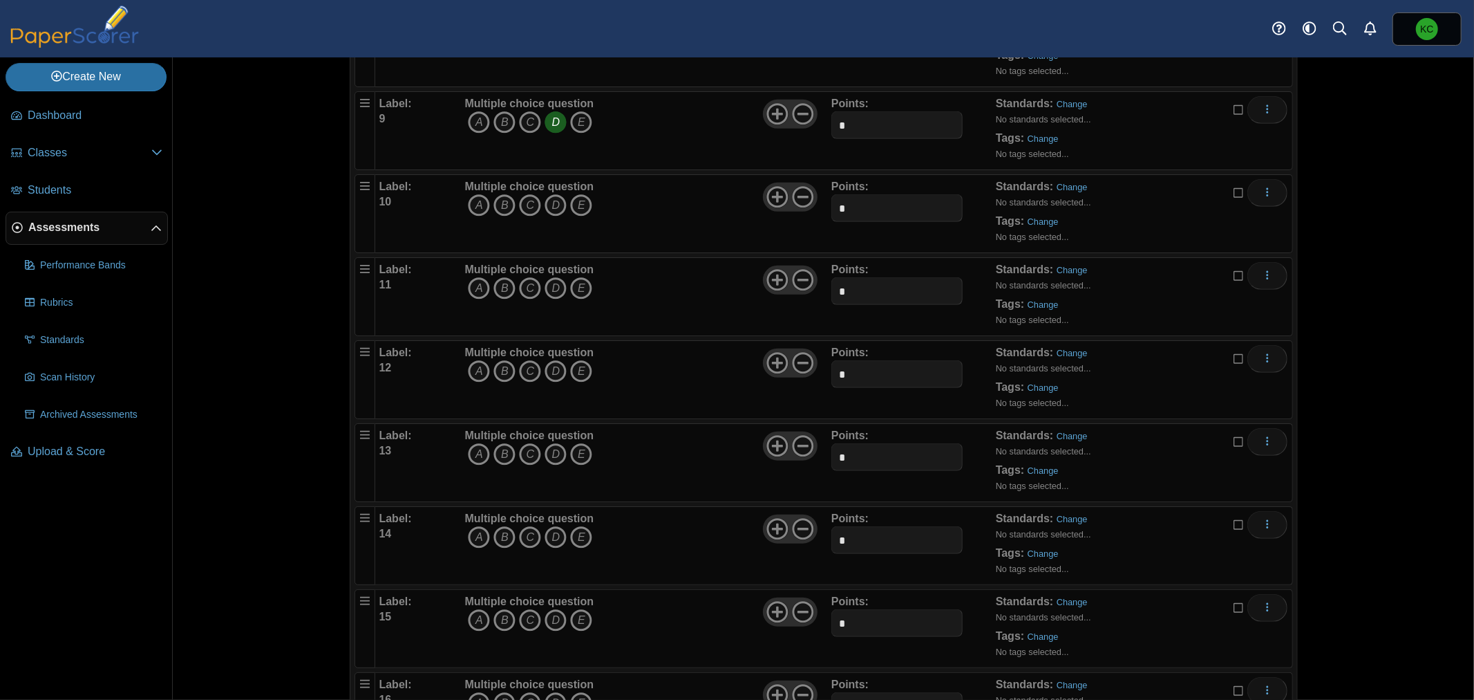
scroll to position [845, 0]
click at [468, 203] on icon "A" at bounding box center [479, 205] width 22 height 22
click at [519, 288] on icon "C" at bounding box center [530, 287] width 22 height 22
click at [556, 368] on icon "D" at bounding box center [556, 370] width 22 height 22
click at [550, 452] on icon "D" at bounding box center [556, 453] width 22 height 22
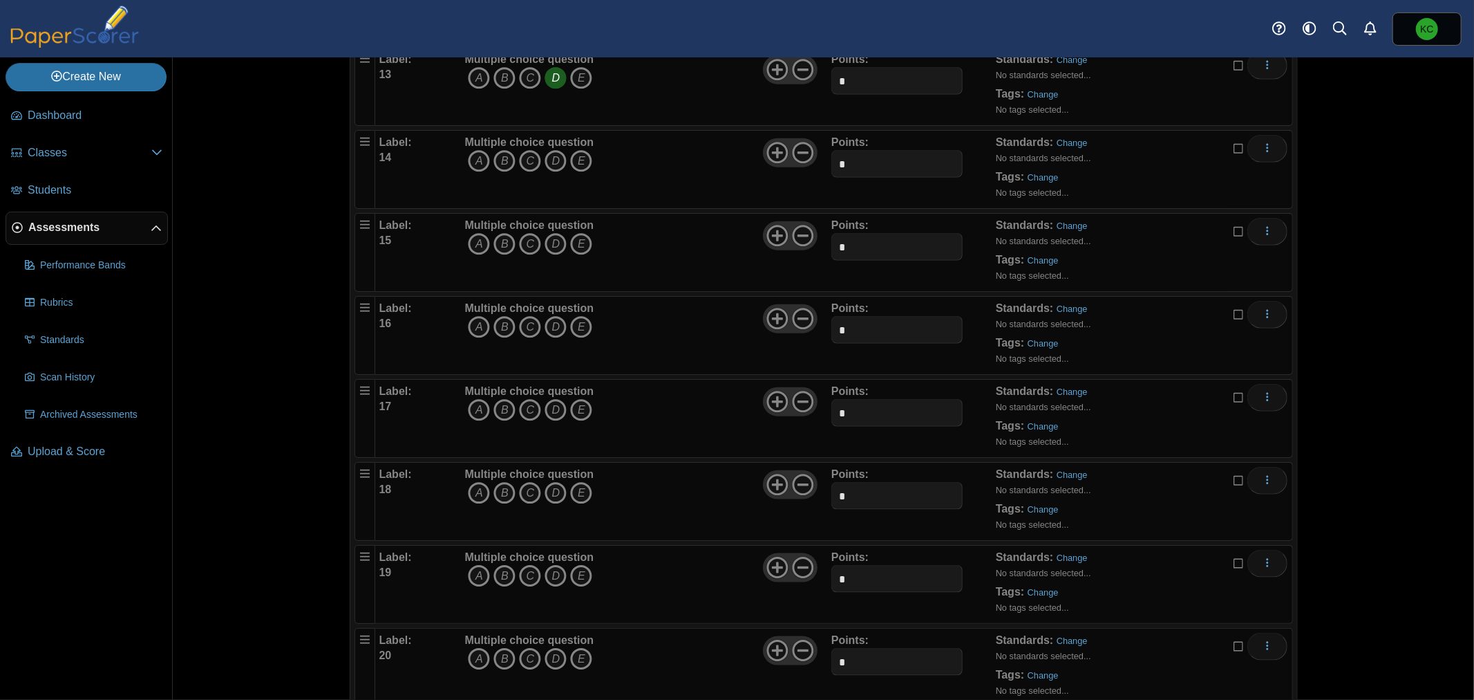
scroll to position [1228, 0]
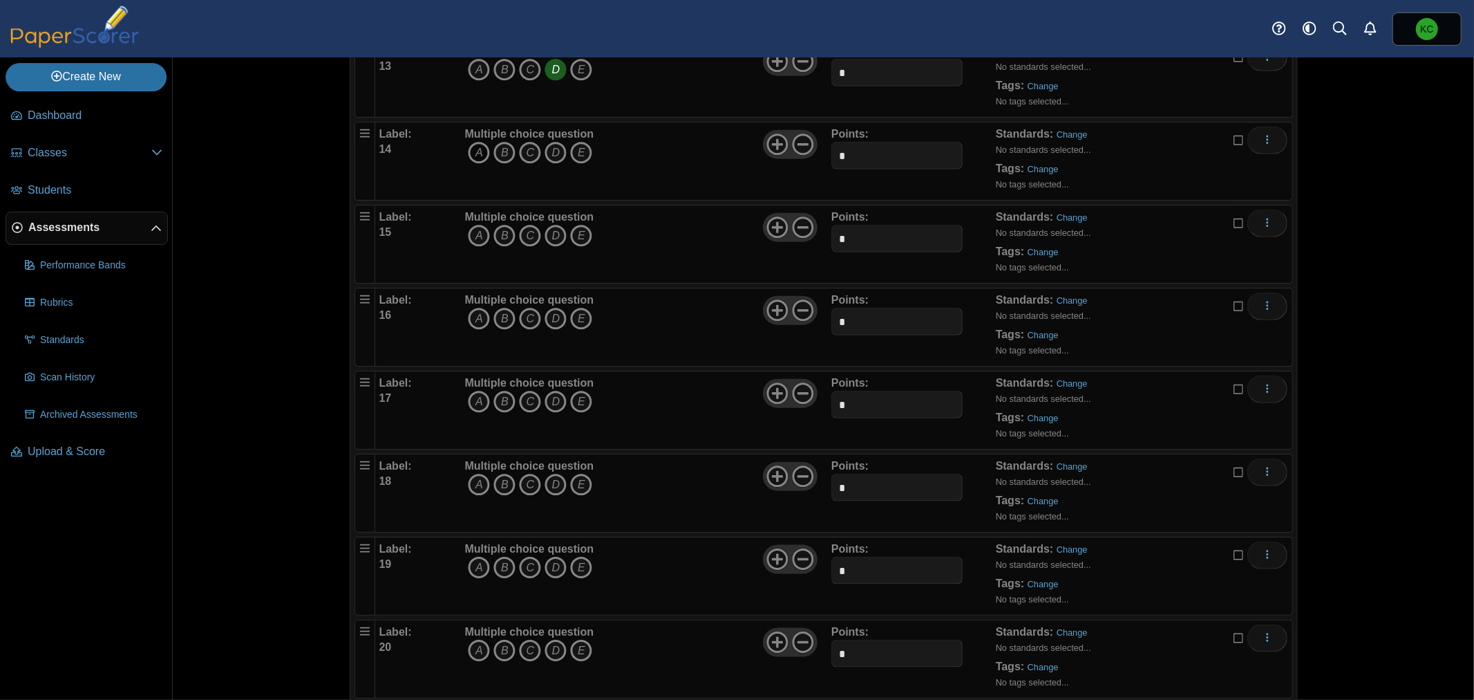
click at [477, 152] on icon "A" at bounding box center [479, 153] width 22 height 22
click at [471, 241] on icon "A" at bounding box center [479, 236] width 22 height 22
click at [527, 321] on icon "C" at bounding box center [530, 319] width 22 height 22
click at [475, 402] on icon "A" at bounding box center [479, 402] width 22 height 22
click at [500, 480] on icon "B" at bounding box center [505, 484] width 22 height 22
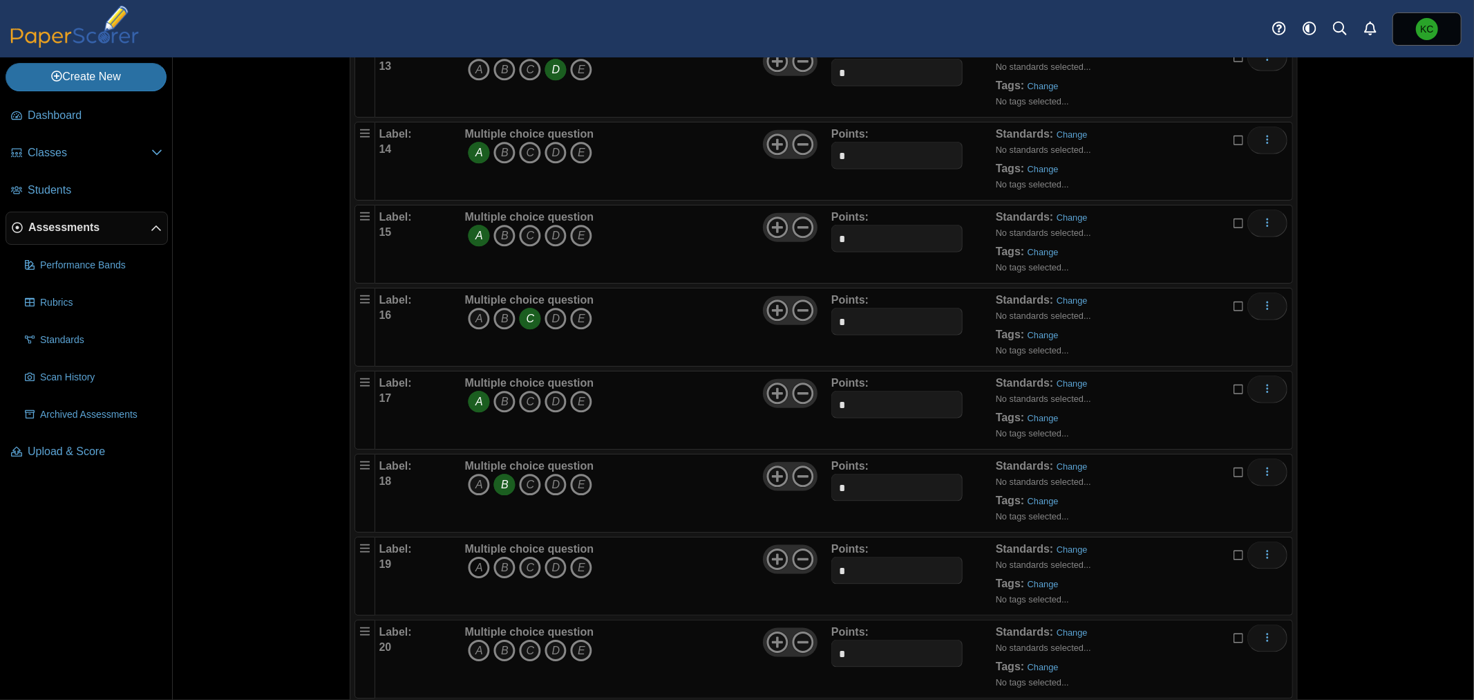
click at [473, 567] on icon "A" at bounding box center [479, 567] width 22 height 22
click at [547, 567] on icon "D" at bounding box center [556, 567] width 22 height 22
click at [547, 650] on icon "D" at bounding box center [556, 650] width 22 height 22
drag, startPoint x: 546, startPoint y: 567, endPoint x: 535, endPoint y: 608, distance: 42.3
click at [546, 568] on icon "D" at bounding box center [556, 567] width 22 height 22
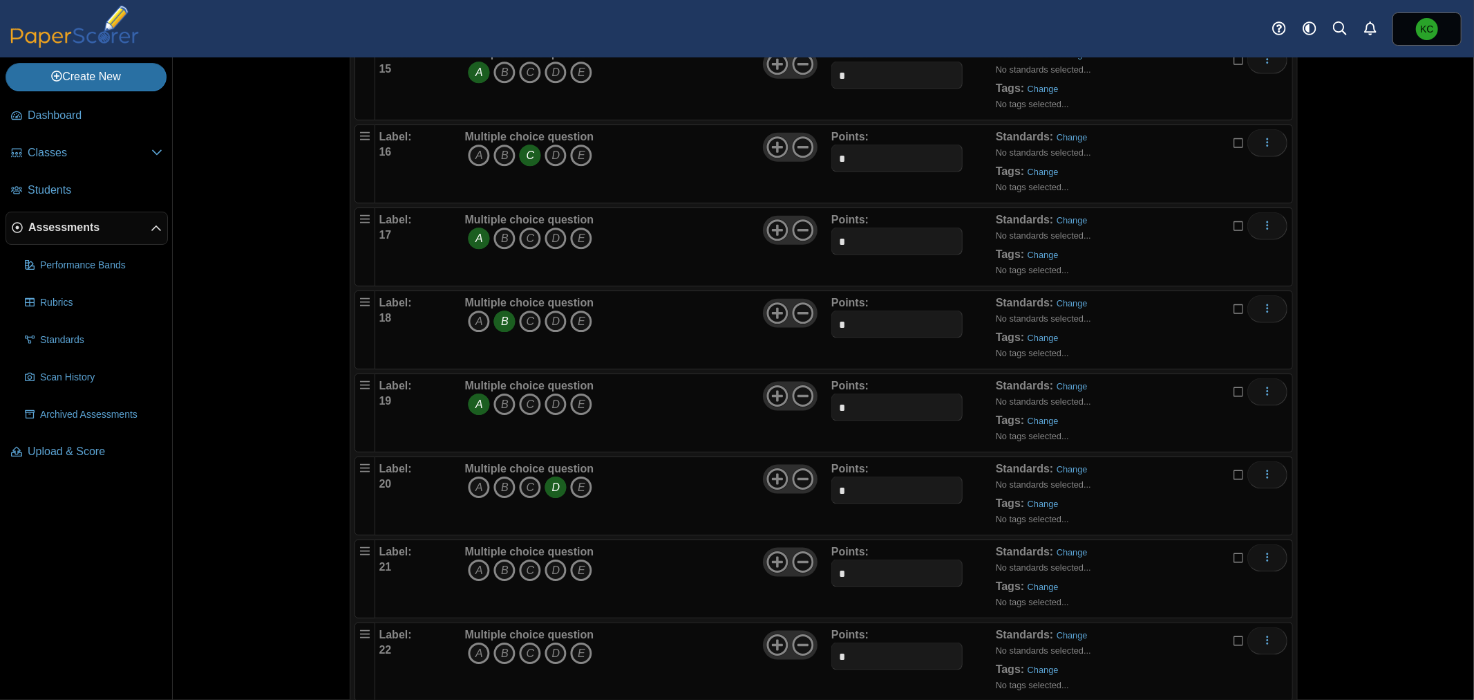
scroll to position [1459, 0]
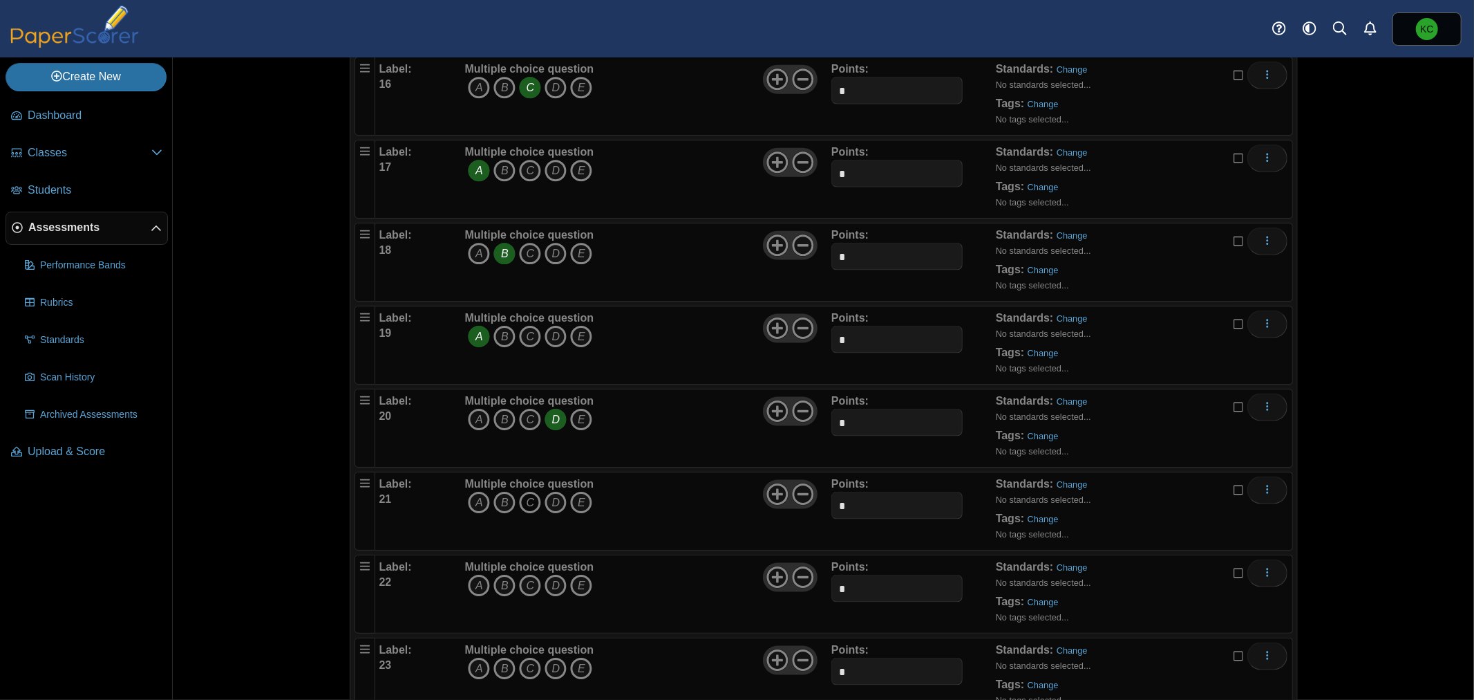
click at [526, 505] on icon "C" at bounding box center [530, 502] width 22 height 22
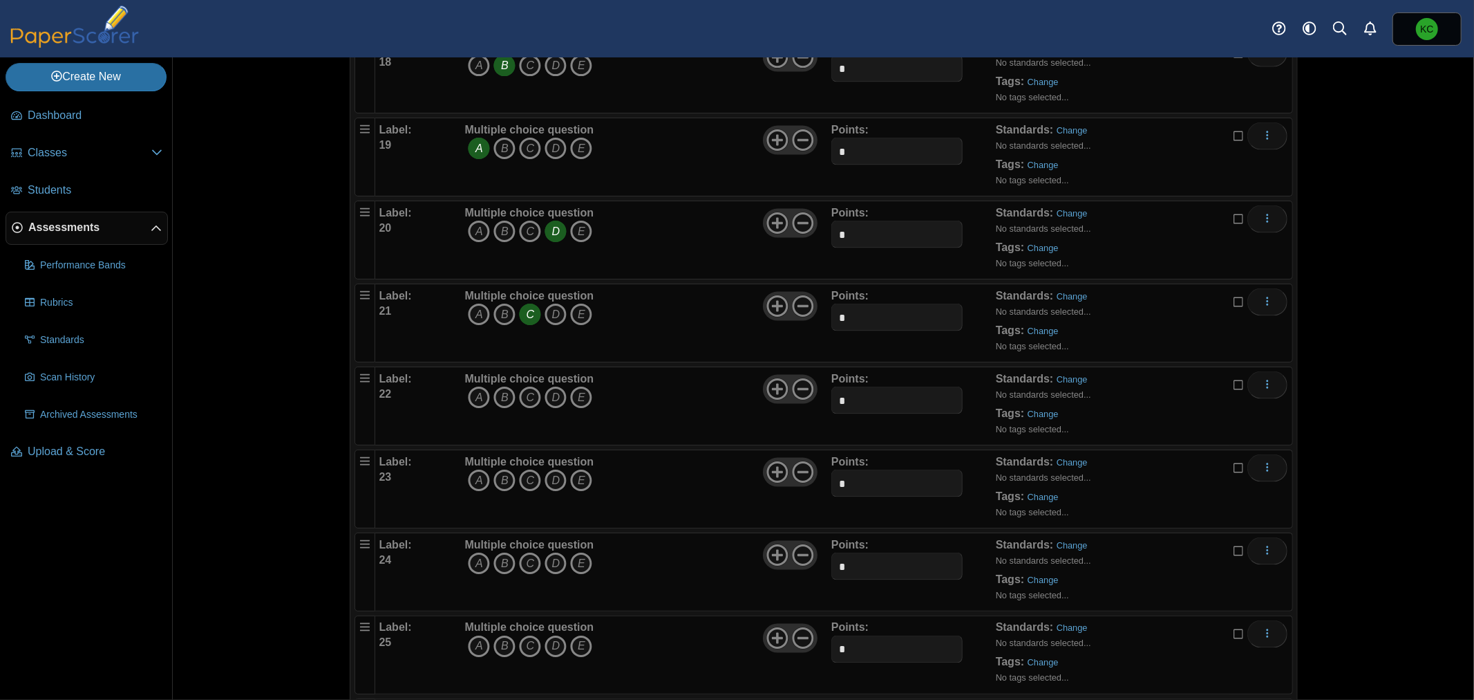
scroll to position [1689, 0]
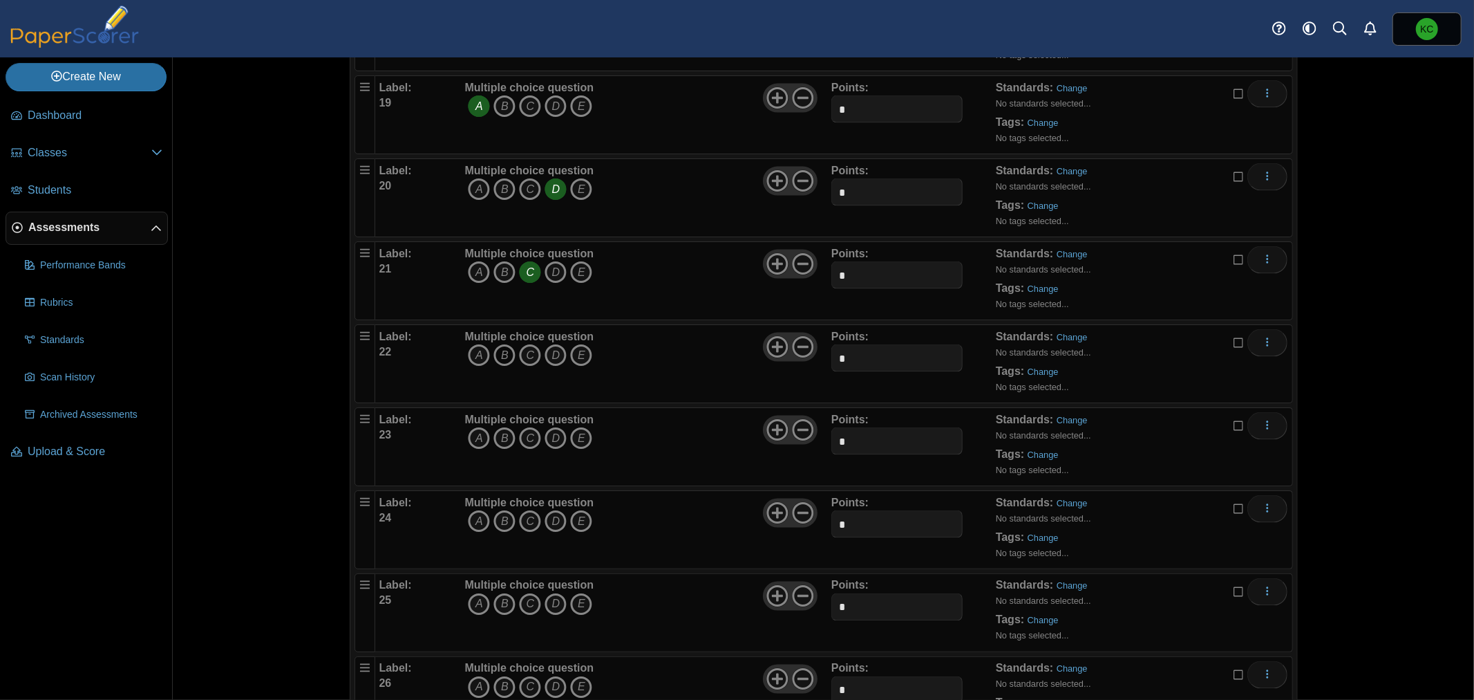
click at [503, 359] on icon "B" at bounding box center [505, 355] width 22 height 22
click at [476, 442] on icon "A" at bounding box center [479, 438] width 22 height 22
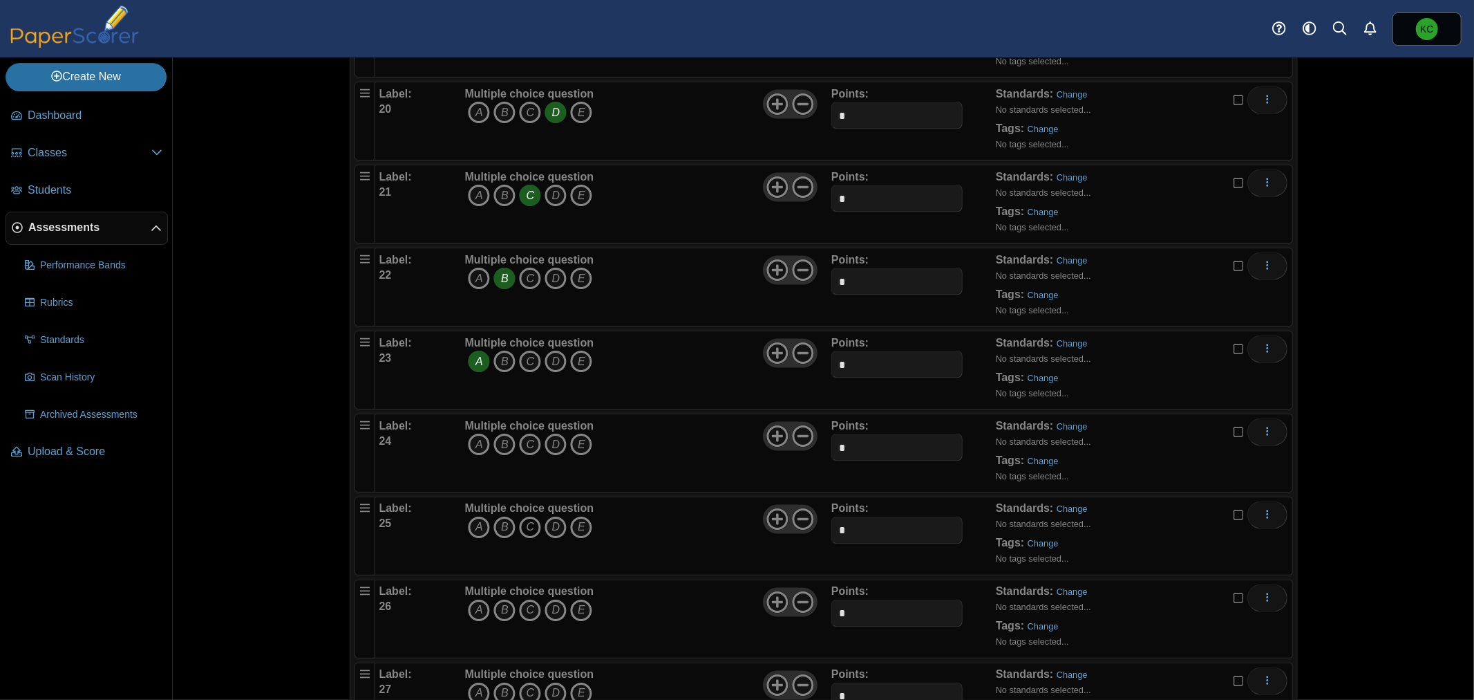
scroll to position [1843, 0]
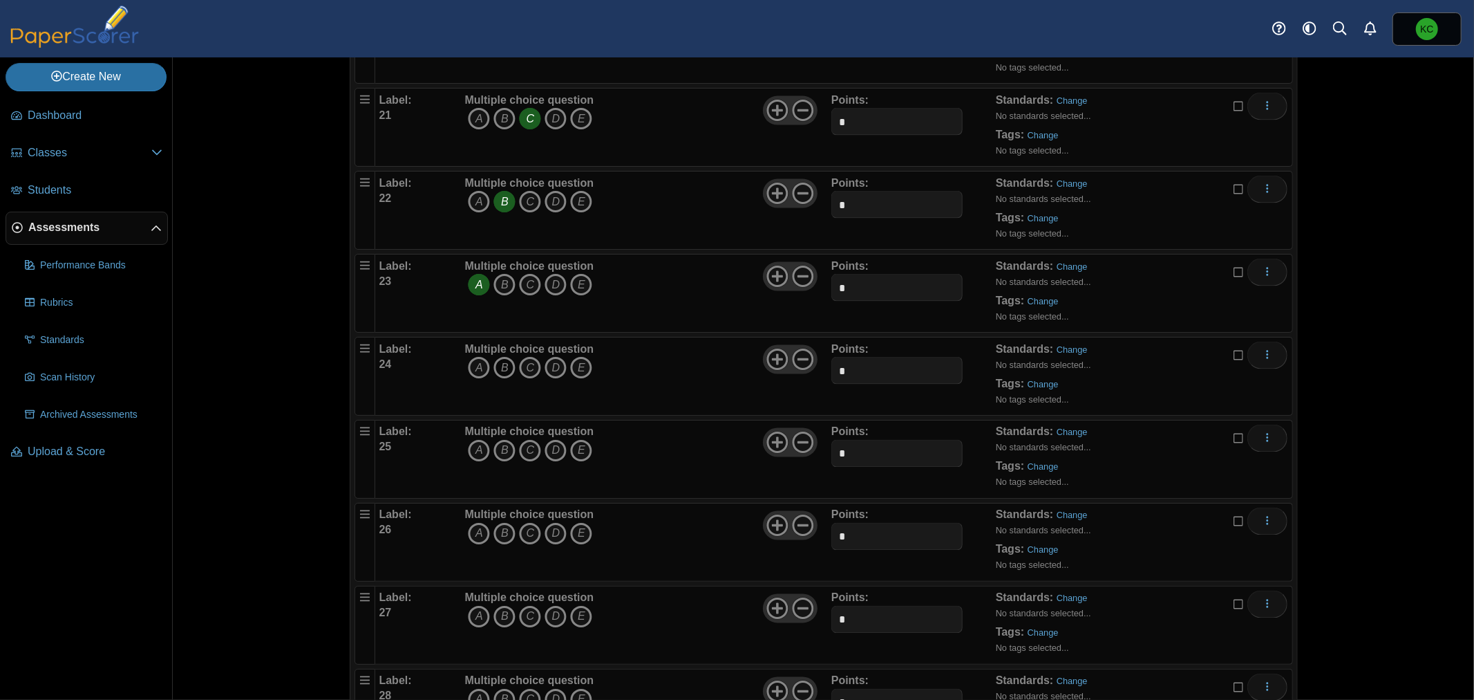
click at [503, 370] on icon "B" at bounding box center [505, 368] width 22 height 22
click at [498, 455] on icon "B" at bounding box center [505, 451] width 22 height 22
click at [550, 536] on icon "D" at bounding box center [556, 534] width 22 height 22
click at [555, 619] on icon "D" at bounding box center [556, 616] width 22 height 22
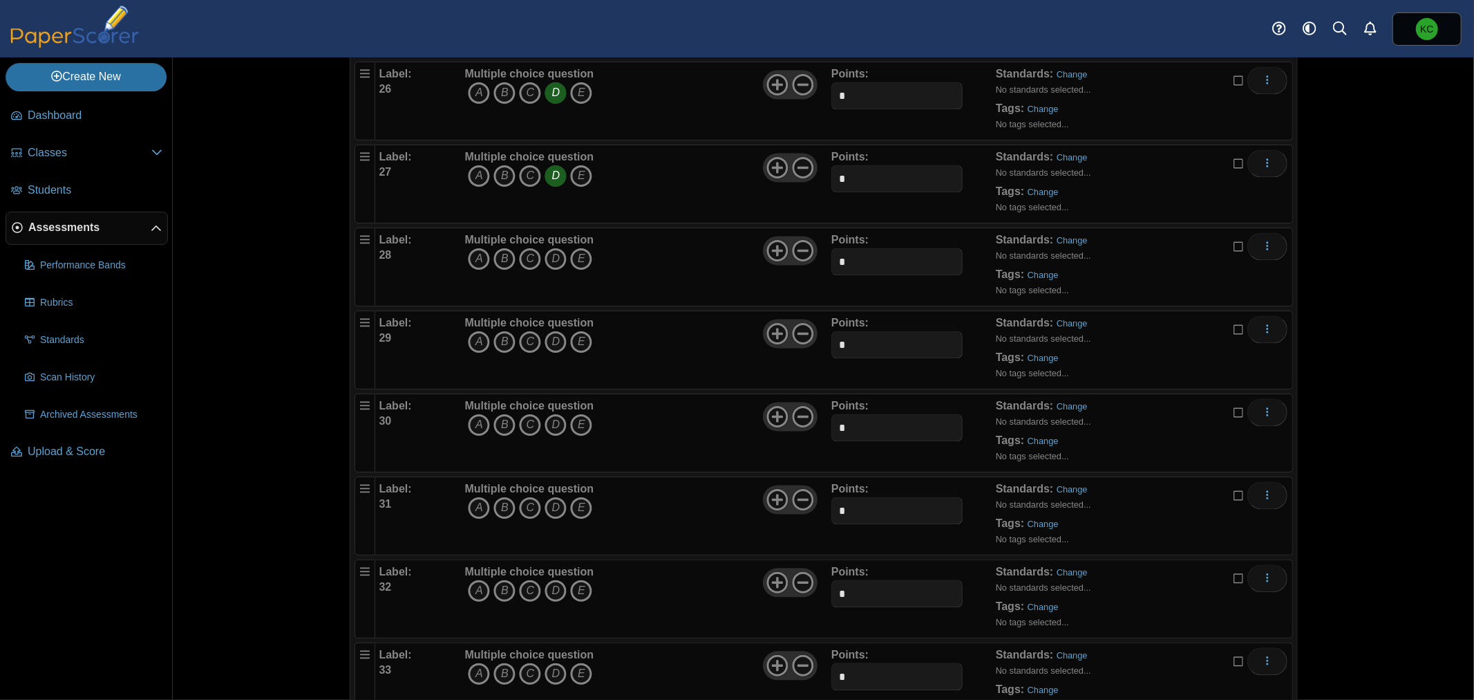
scroll to position [2304, 0]
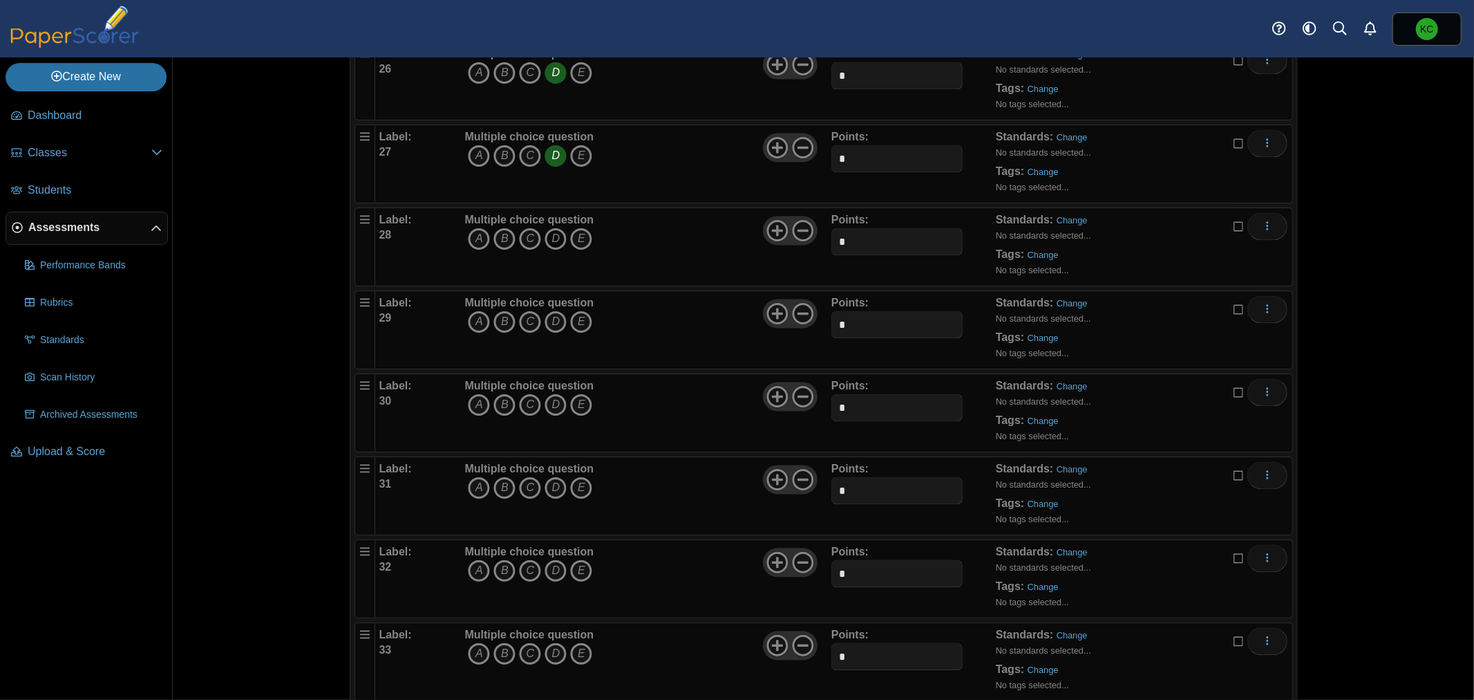
click at [554, 238] on icon "D" at bounding box center [556, 238] width 22 height 22
click at [471, 322] on icon "A" at bounding box center [479, 321] width 22 height 22
click at [521, 404] on icon "C" at bounding box center [530, 404] width 22 height 22
click at [498, 486] on icon "B" at bounding box center [505, 487] width 22 height 22
click at [524, 568] on icon "C" at bounding box center [530, 570] width 22 height 22
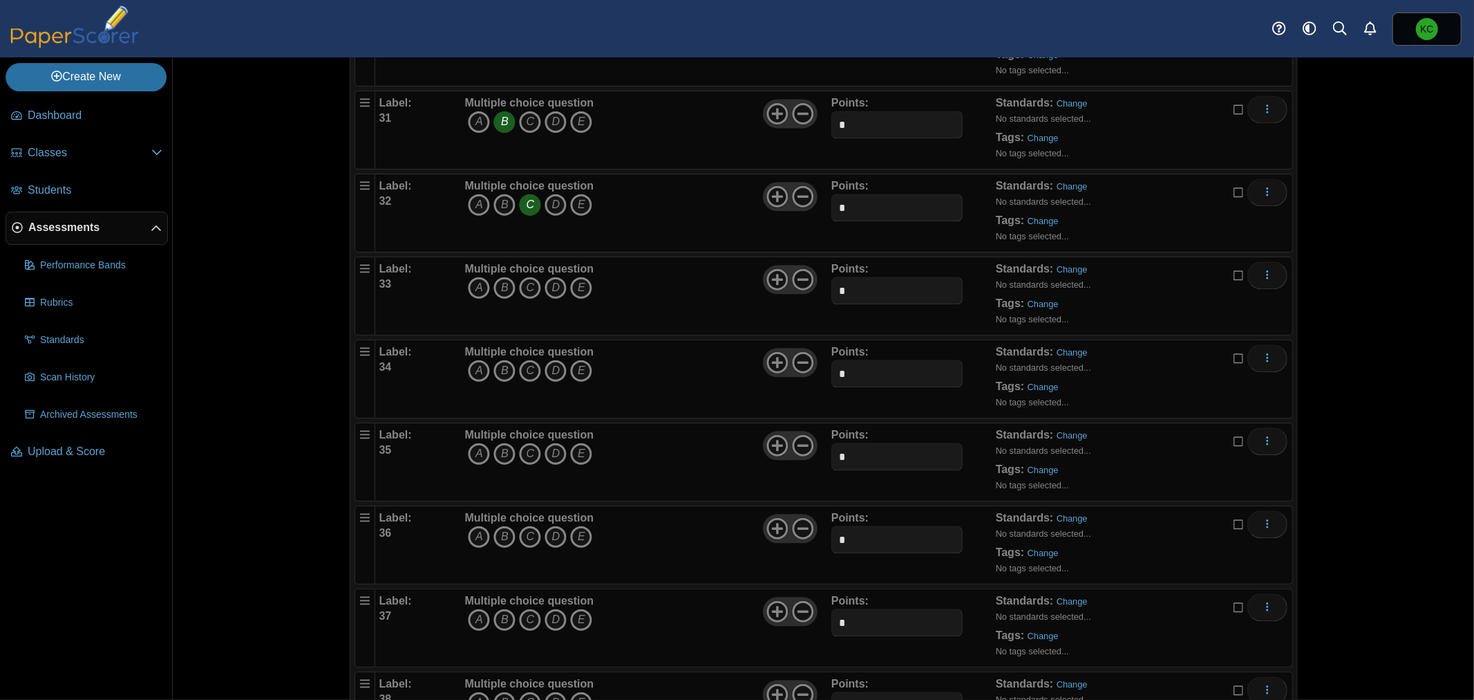
scroll to position [2765, 0]
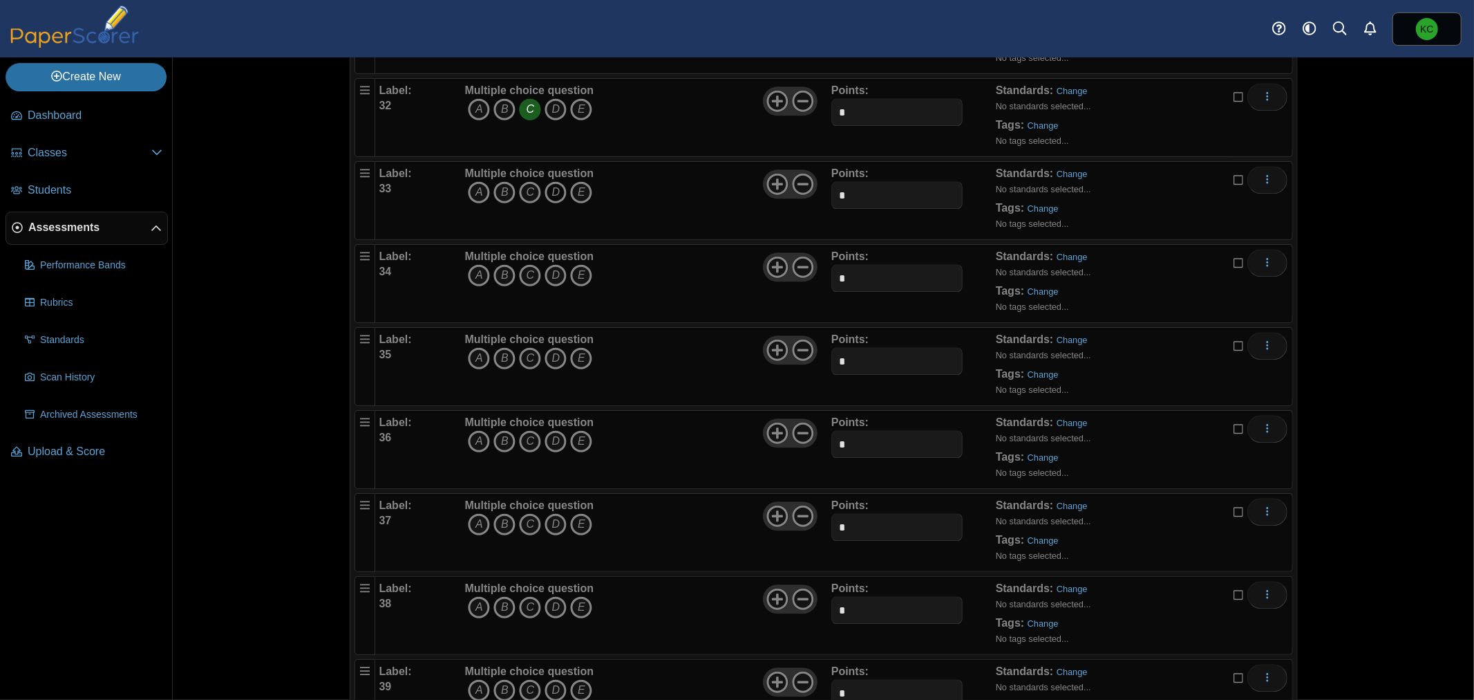
click at [552, 194] on icon "D" at bounding box center [556, 192] width 22 height 22
click at [520, 278] on icon "C" at bounding box center [530, 275] width 22 height 22
click at [527, 362] on icon "C" at bounding box center [530, 358] width 22 height 22
click at [472, 447] on icon "A" at bounding box center [479, 441] width 22 height 22
click at [508, 529] on icon "B" at bounding box center [505, 524] width 22 height 22
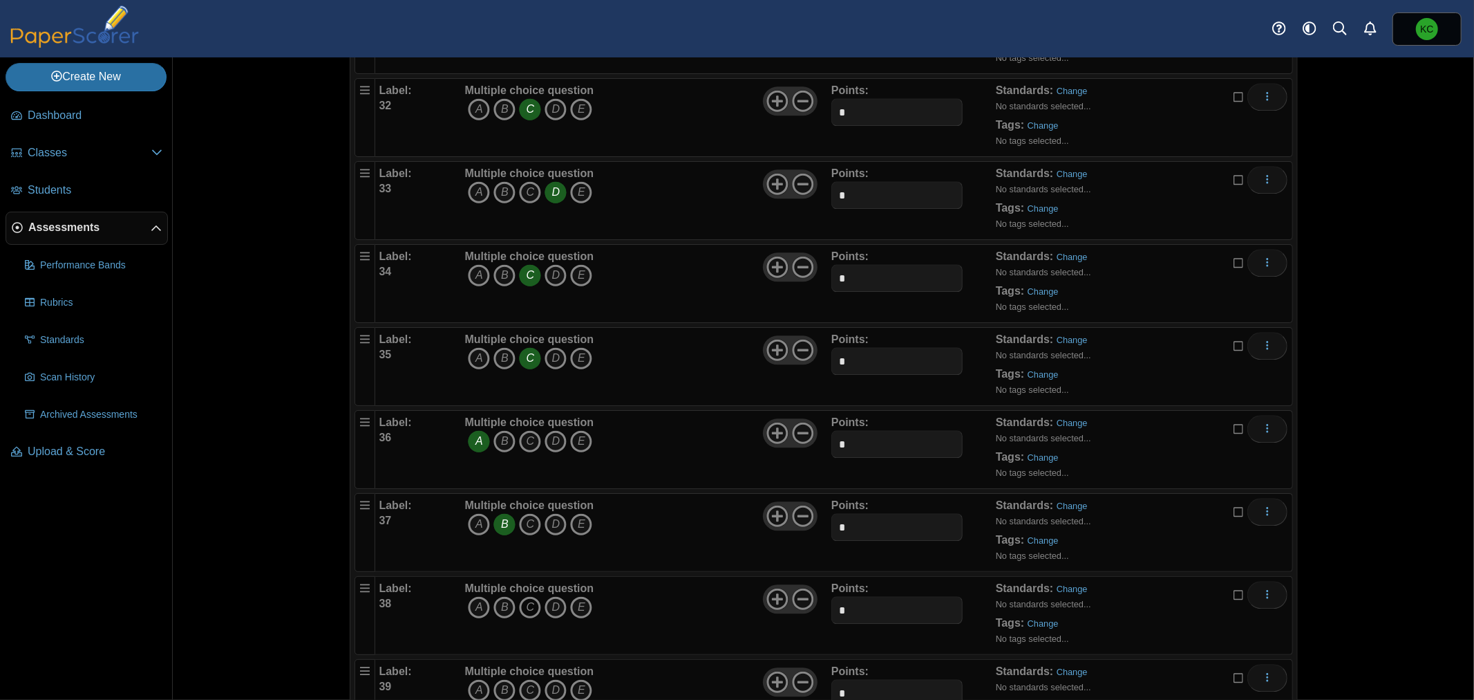
click at [528, 607] on icon "C" at bounding box center [530, 607] width 22 height 22
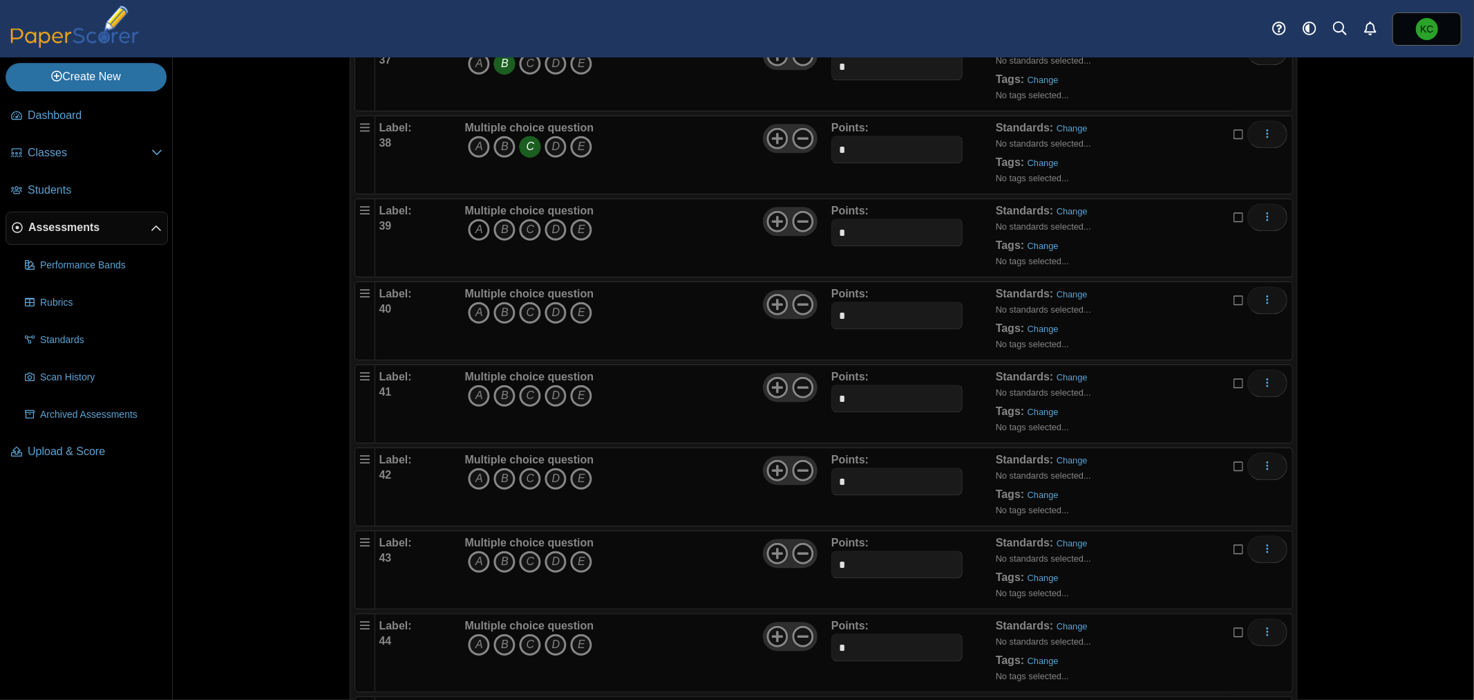
click at [470, 232] on icon "A" at bounding box center [479, 229] width 22 height 22
click at [521, 317] on icon "C" at bounding box center [530, 312] width 22 height 22
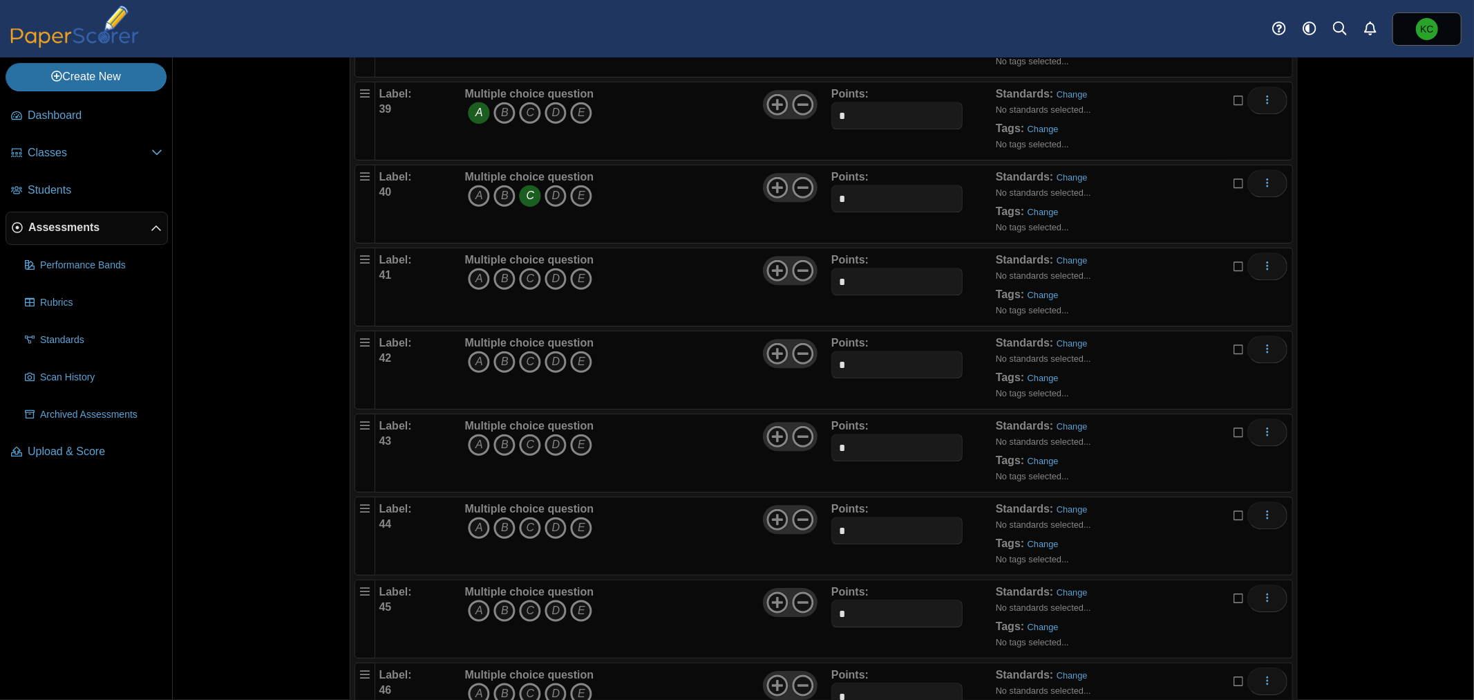
scroll to position [3379, 0]
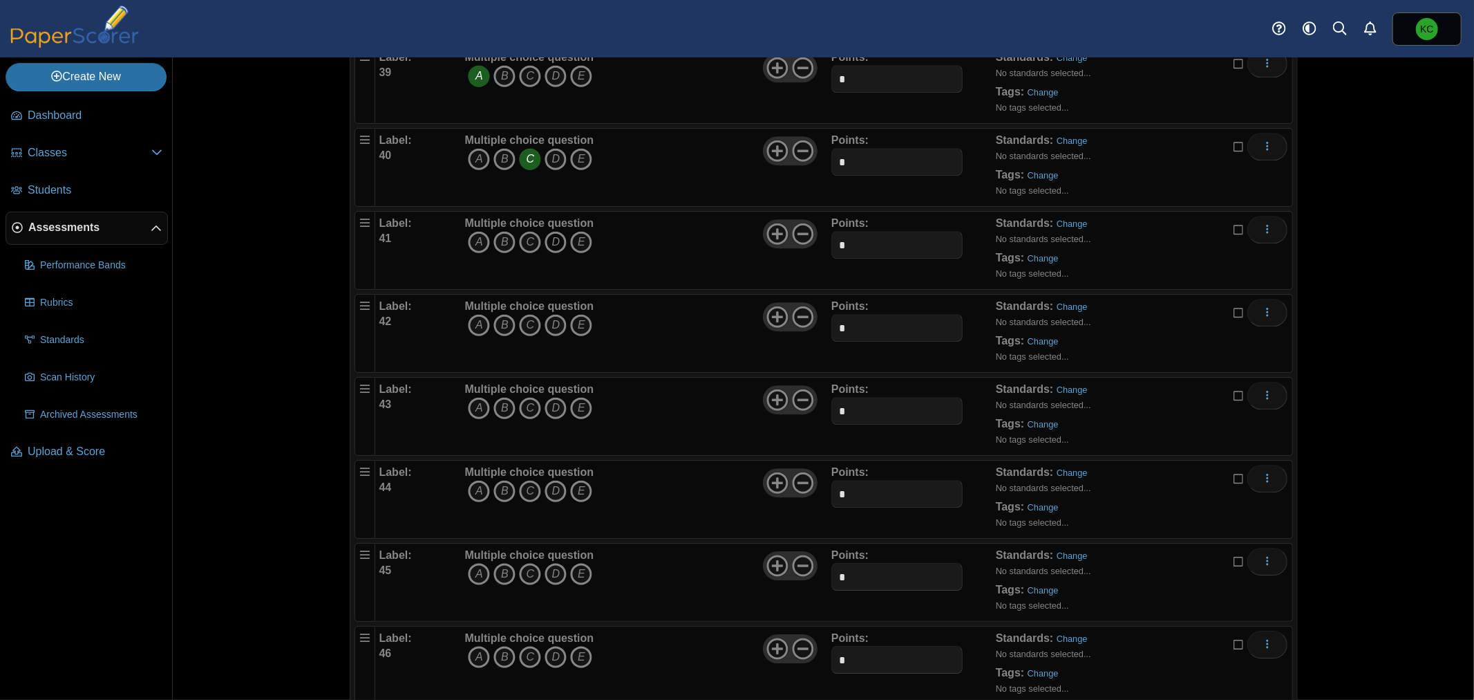
click at [546, 245] on icon "D" at bounding box center [556, 242] width 22 height 22
click at [526, 328] on icon "C" at bounding box center [530, 325] width 22 height 22
click at [545, 406] on icon "D" at bounding box center [556, 408] width 22 height 22
click at [550, 491] on icon "D" at bounding box center [556, 491] width 22 height 22
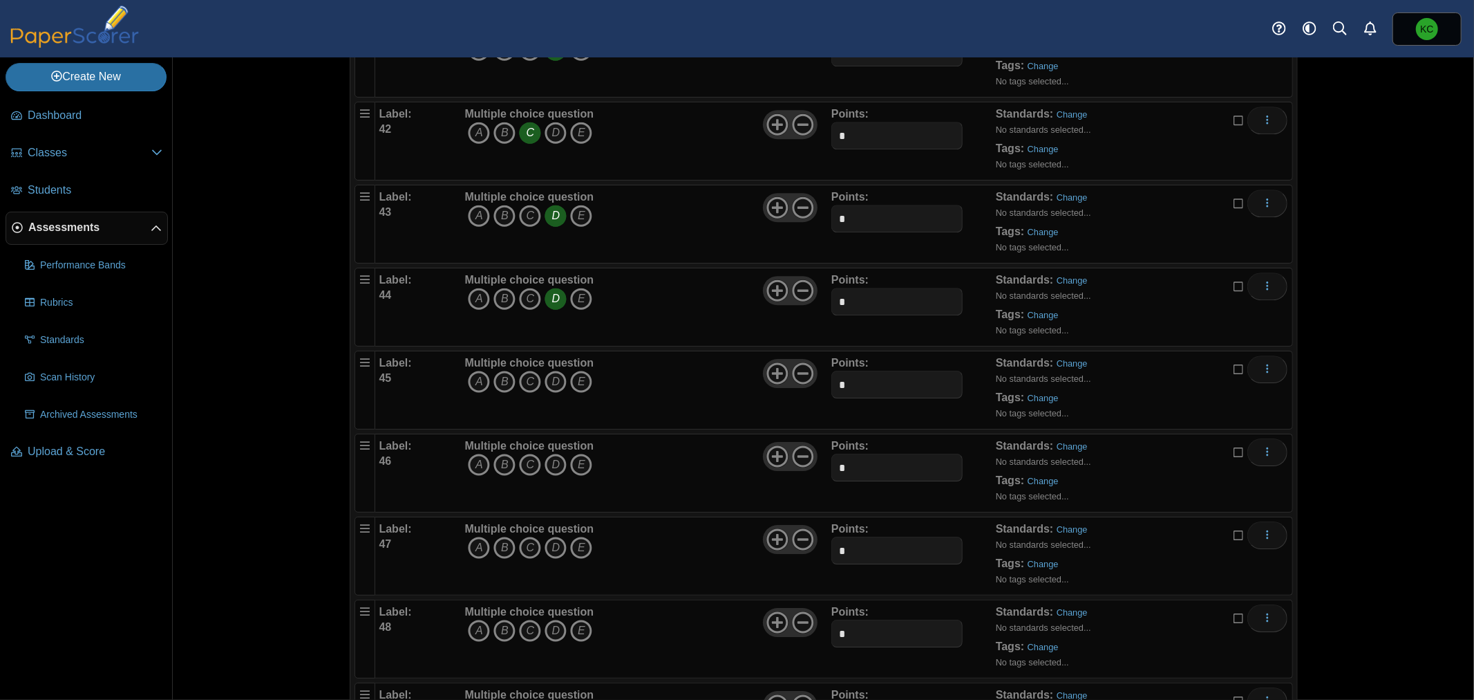
scroll to position [3609, 0]
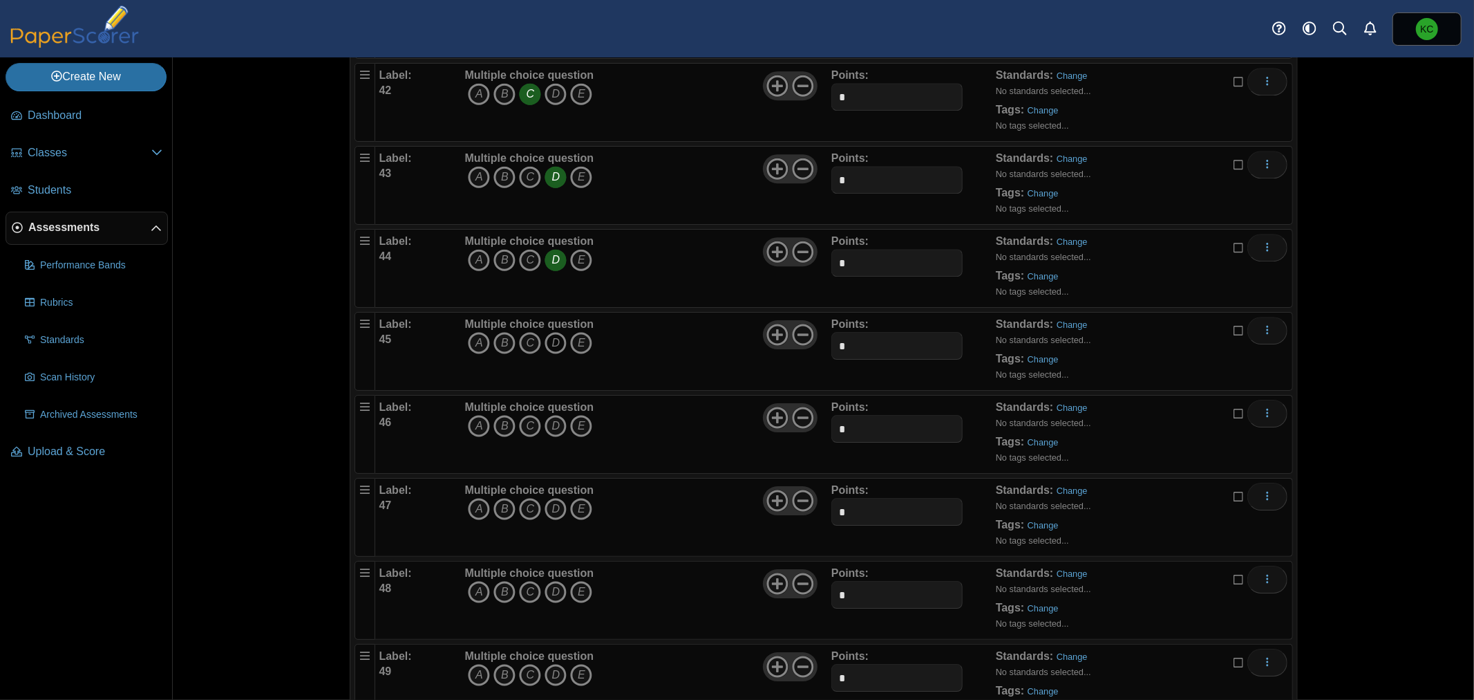
click at [547, 343] on icon "D" at bounding box center [556, 343] width 22 height 22
click at [498, 437] on icon "B" at bounding box center [505, 426] width 22 height 22
click at [550, 508] on icon "D" at bounding box center [556, 509] width 22 height 22
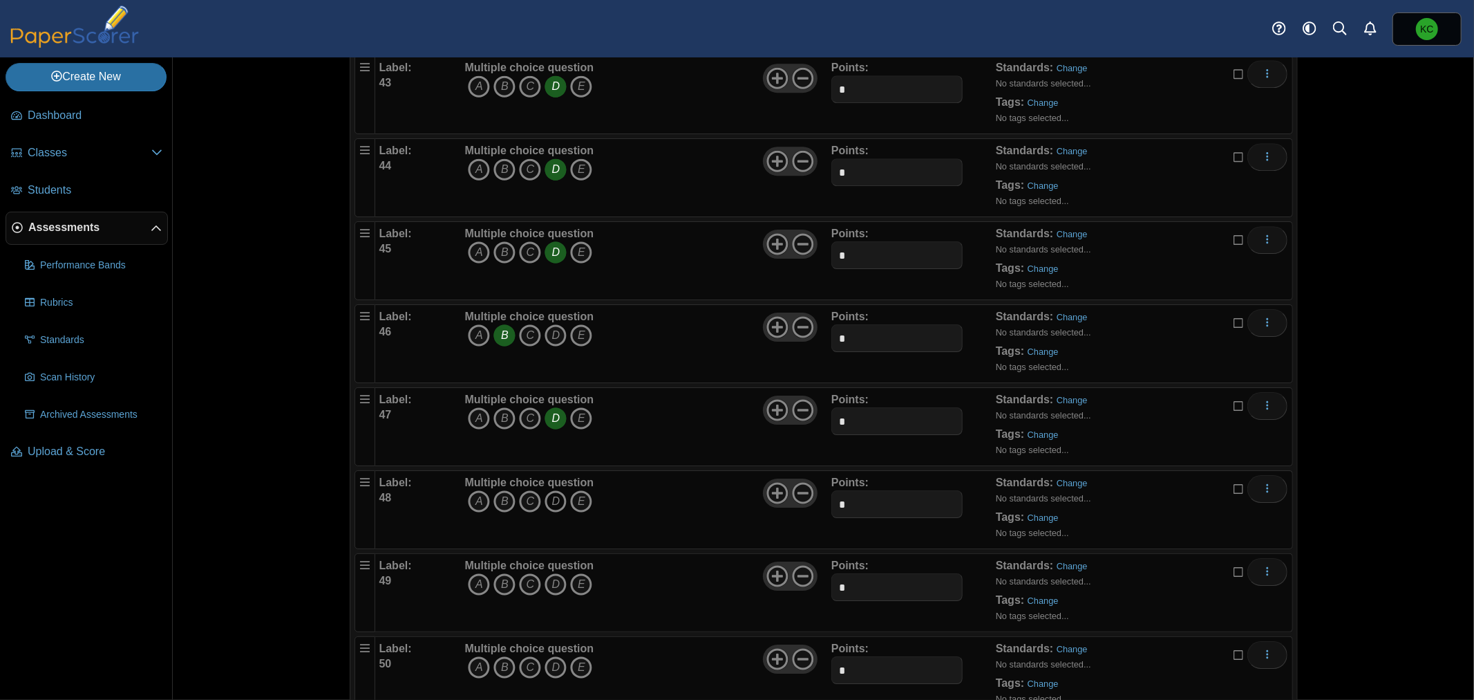
scroll to position [3752, 0]
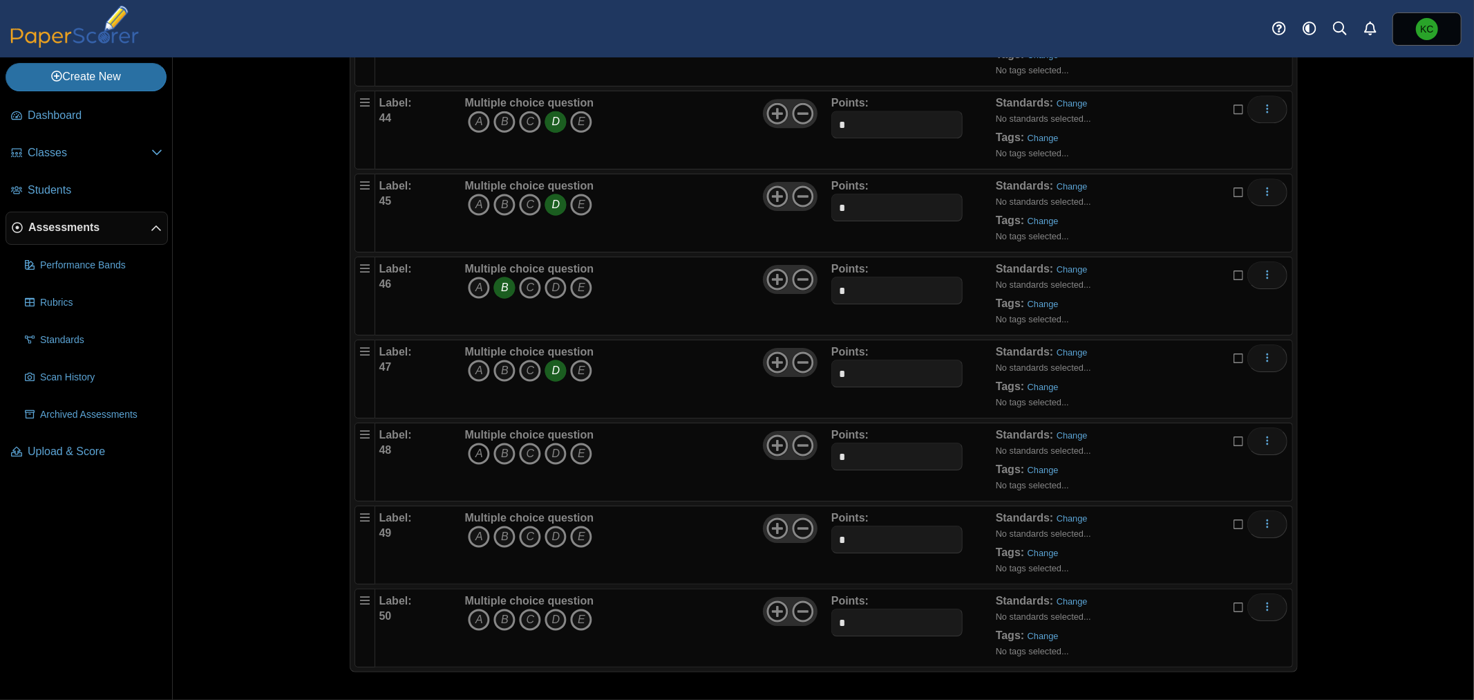
click at [471, 453] on icon "A" at bounding box center [479, 453] width 22 height 22
click at [498, 537] on icon "B" at bounding box center [505, 536] width 22 height 22
click at [526, 617] on icon "C" at bounding box center [530, 619] width 22 height 22
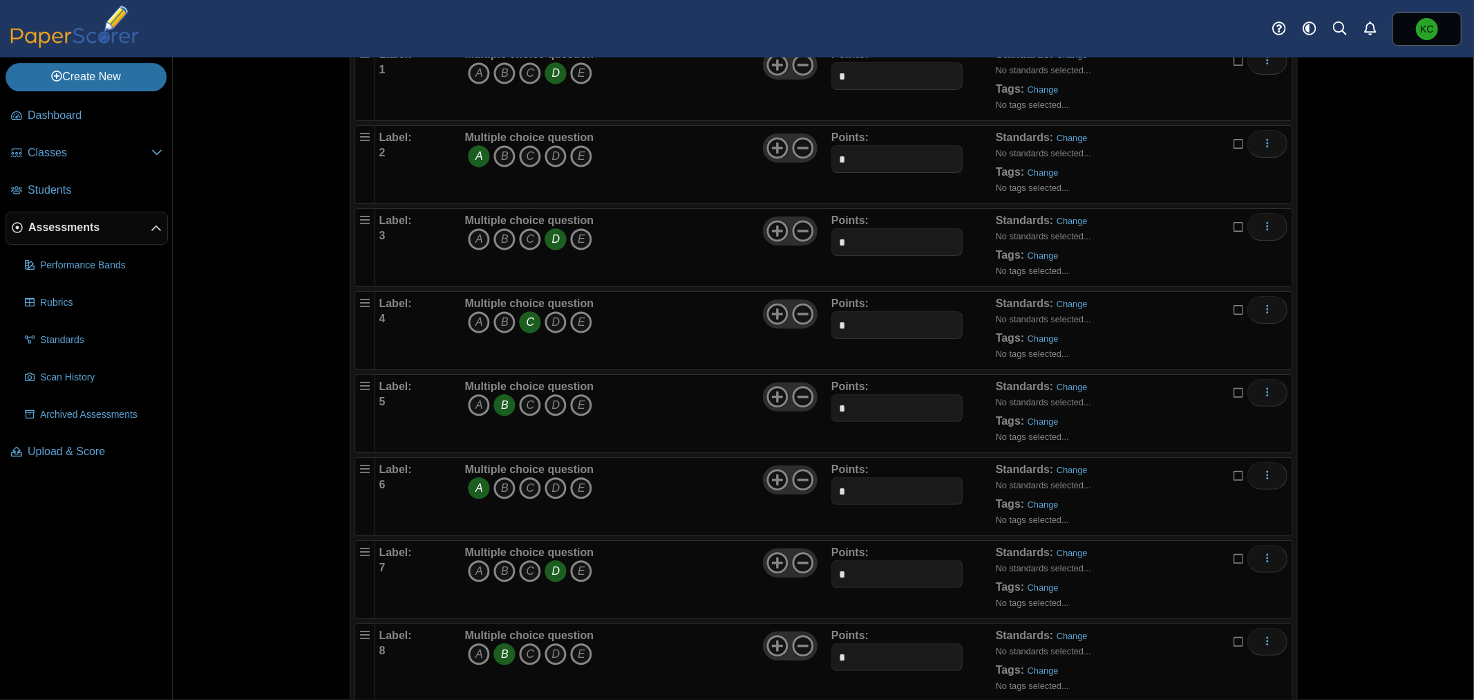
scroll to position [0, 0]
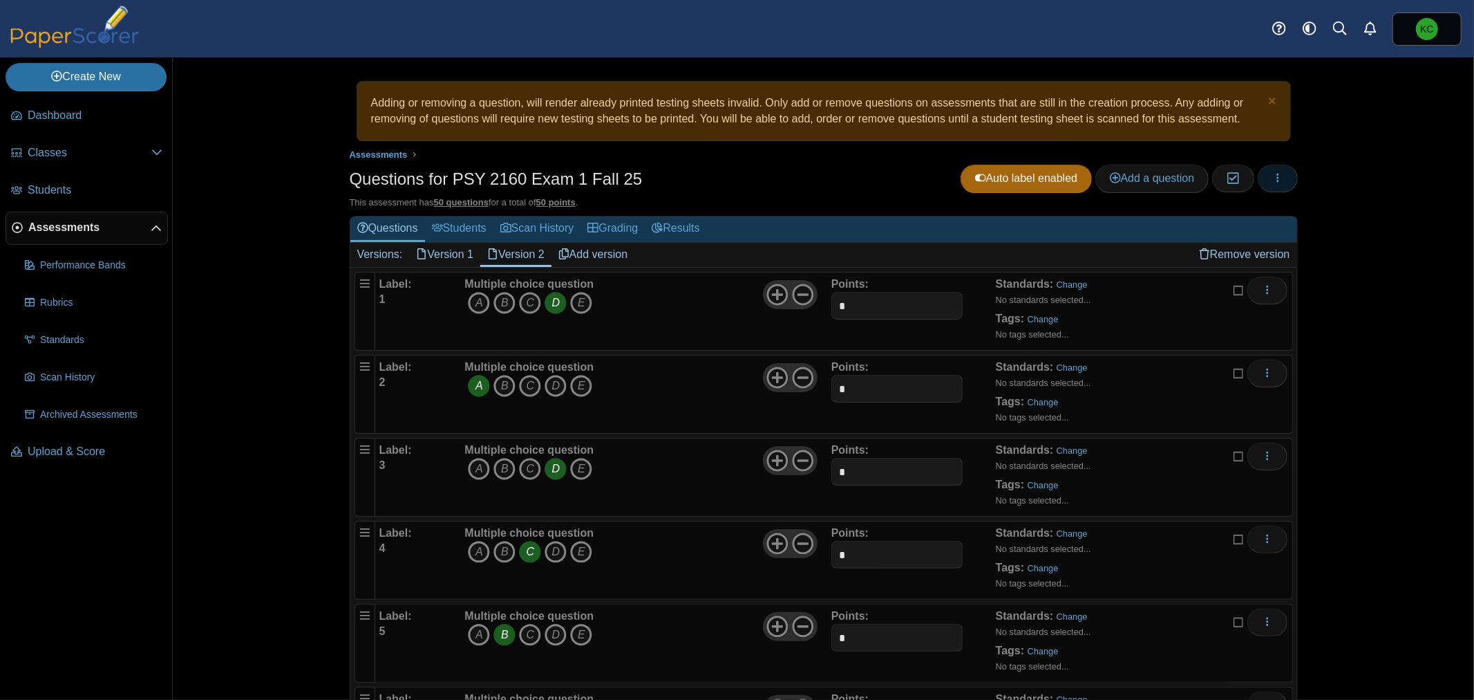
click at [1274, 182] on icon "button" at bounding box center [1278, 177] width 11 height 11
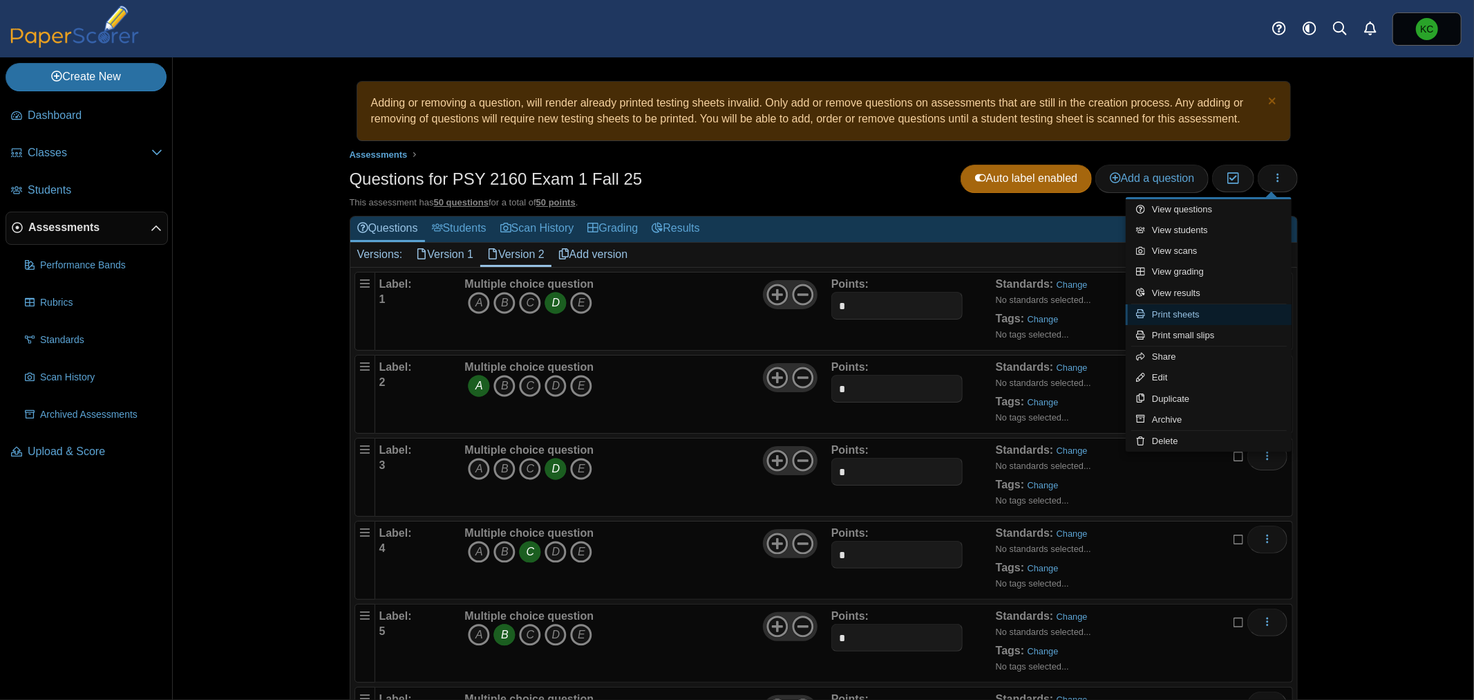
click at [1190, 313] on link "Print sheets" at bounding box center [1209, 314] width 166 height 21
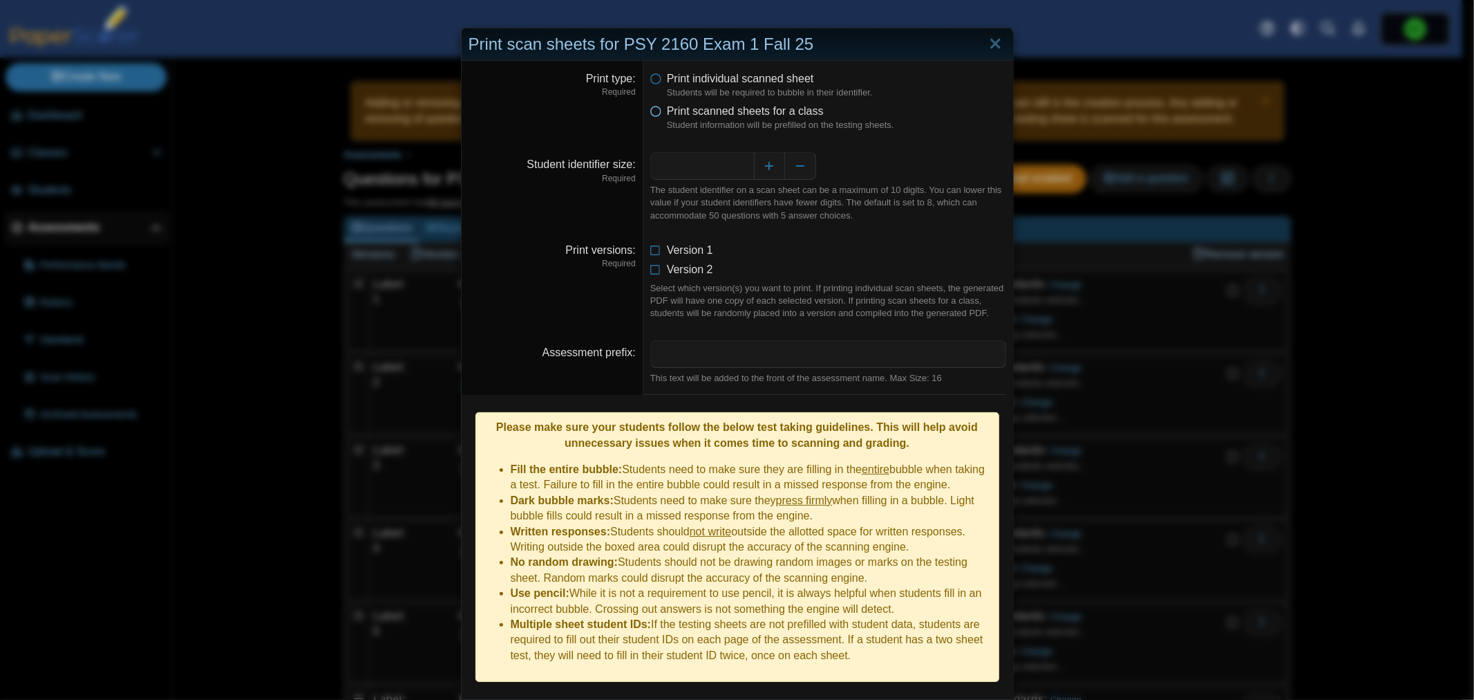
click at [651, 111] on icon at bounding box center [655, 109] width 11 height 10
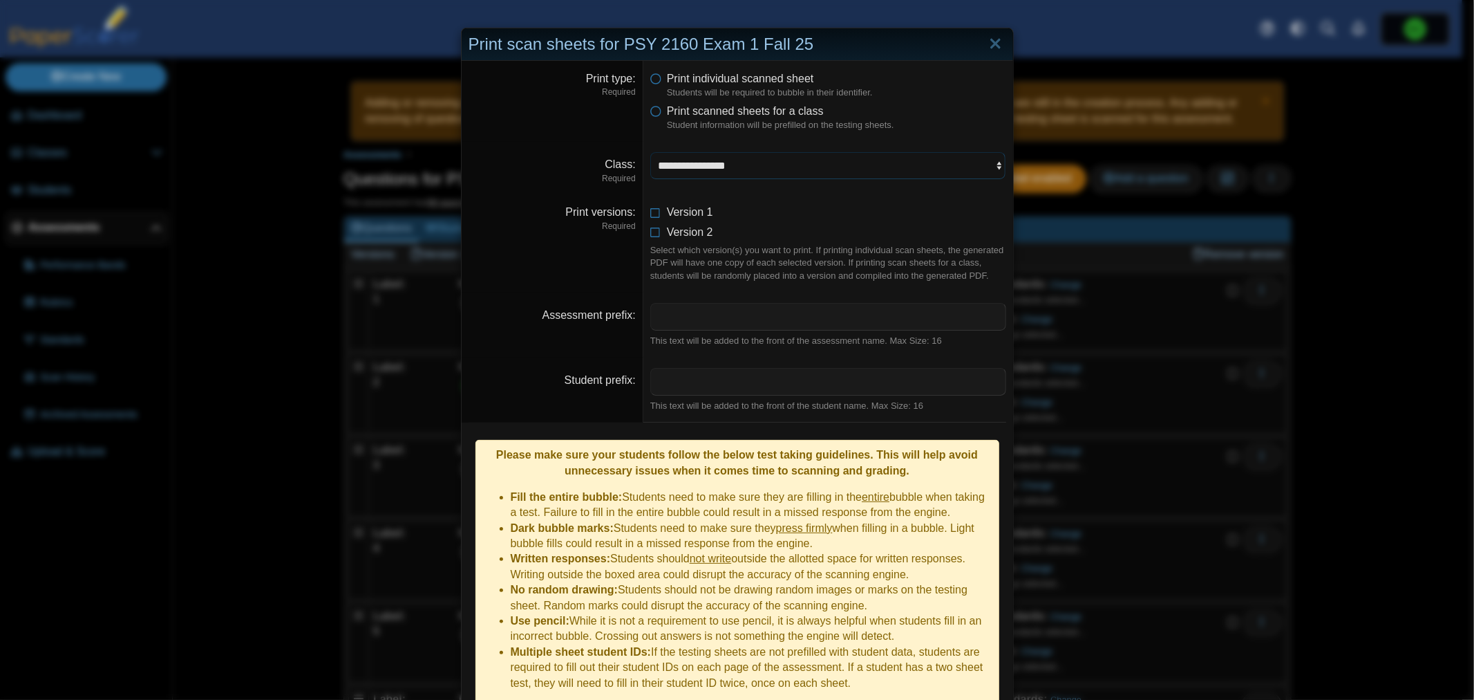
click at [728, 167] on select "**********" at bounding box center [828, 165] width 356 height 27
select select "**********"
click at [650, 152] on select "**********" at bounding box center [828, 165] width 356 height 27
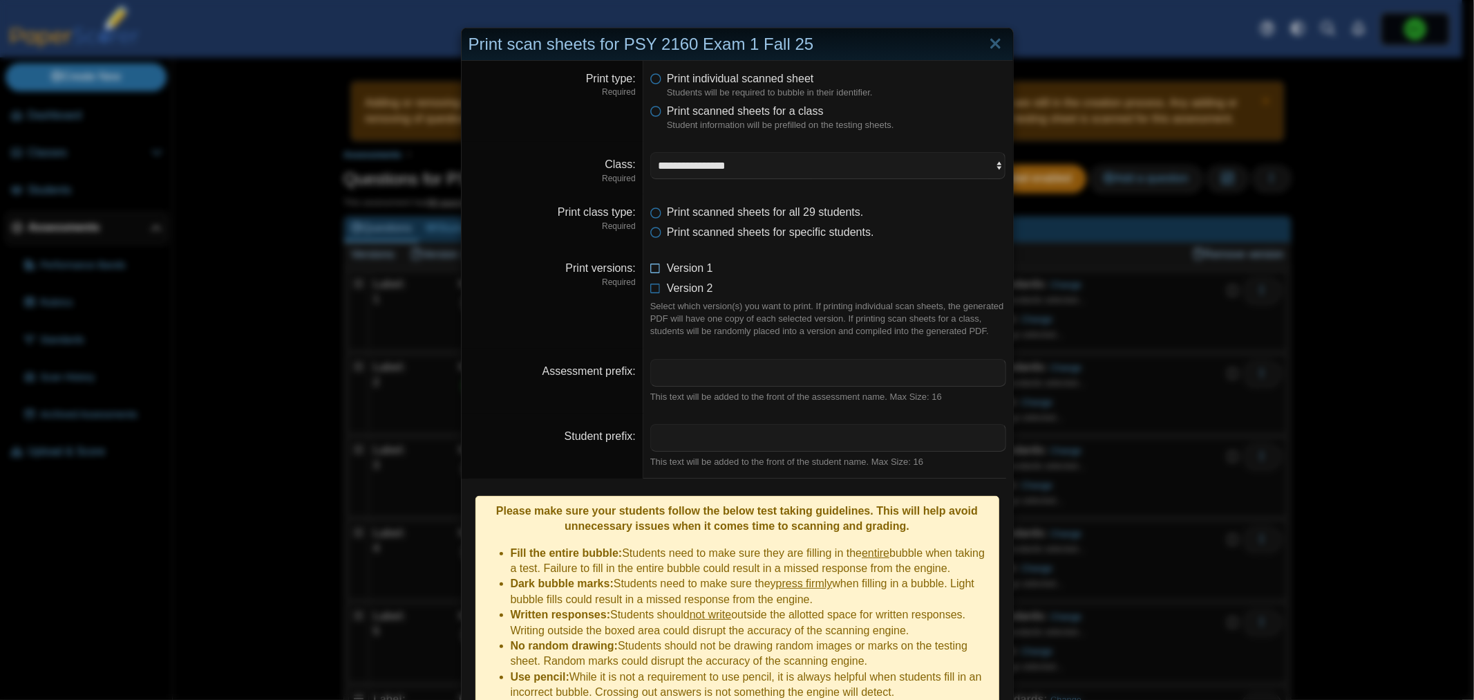
click at [650, 267] on icon at bounding box center [655, 266] width 11 height 10
click at [650, 288] on icon at bounding box center [655, 286] width 11 height 10
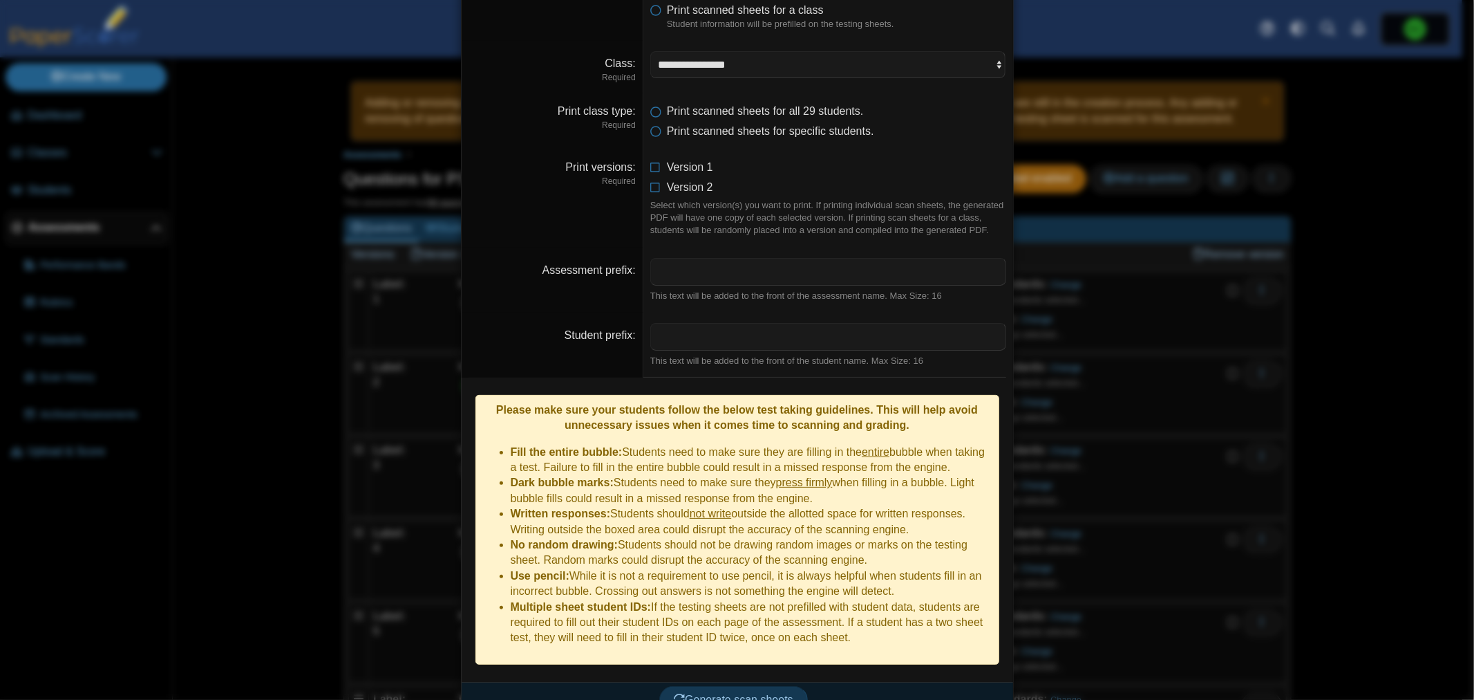
scroll to position [105, 0]
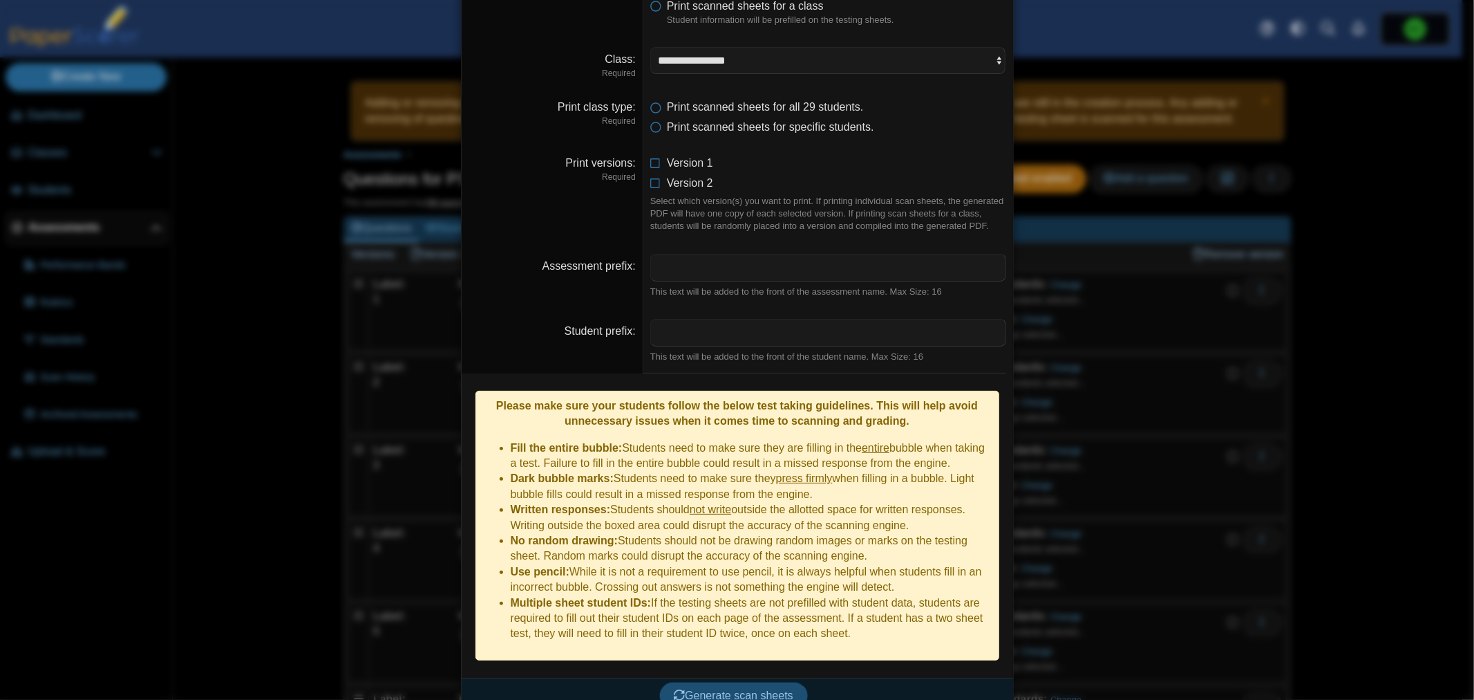
click at [782, 689] on span "Generate scan sheets" at bounding box center [734, 695] width 120 height 12
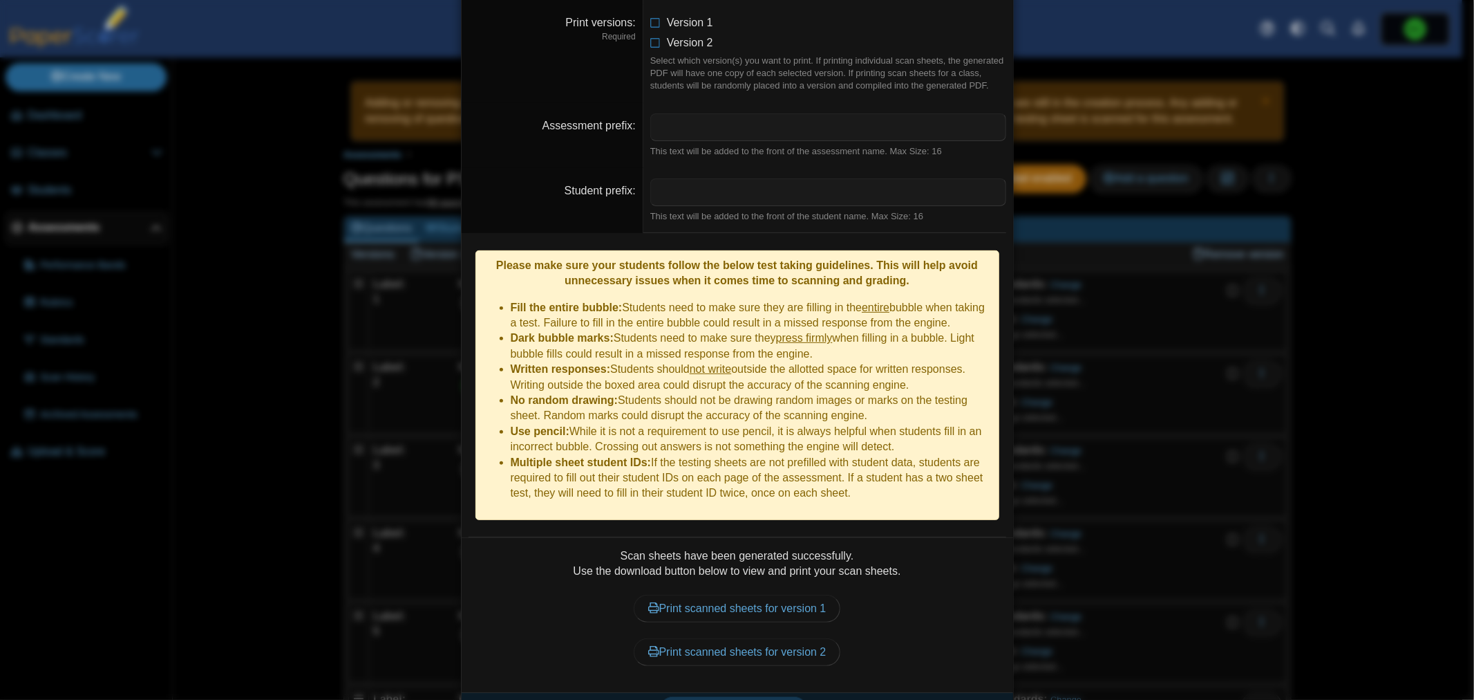
scroll to position [260, 0]
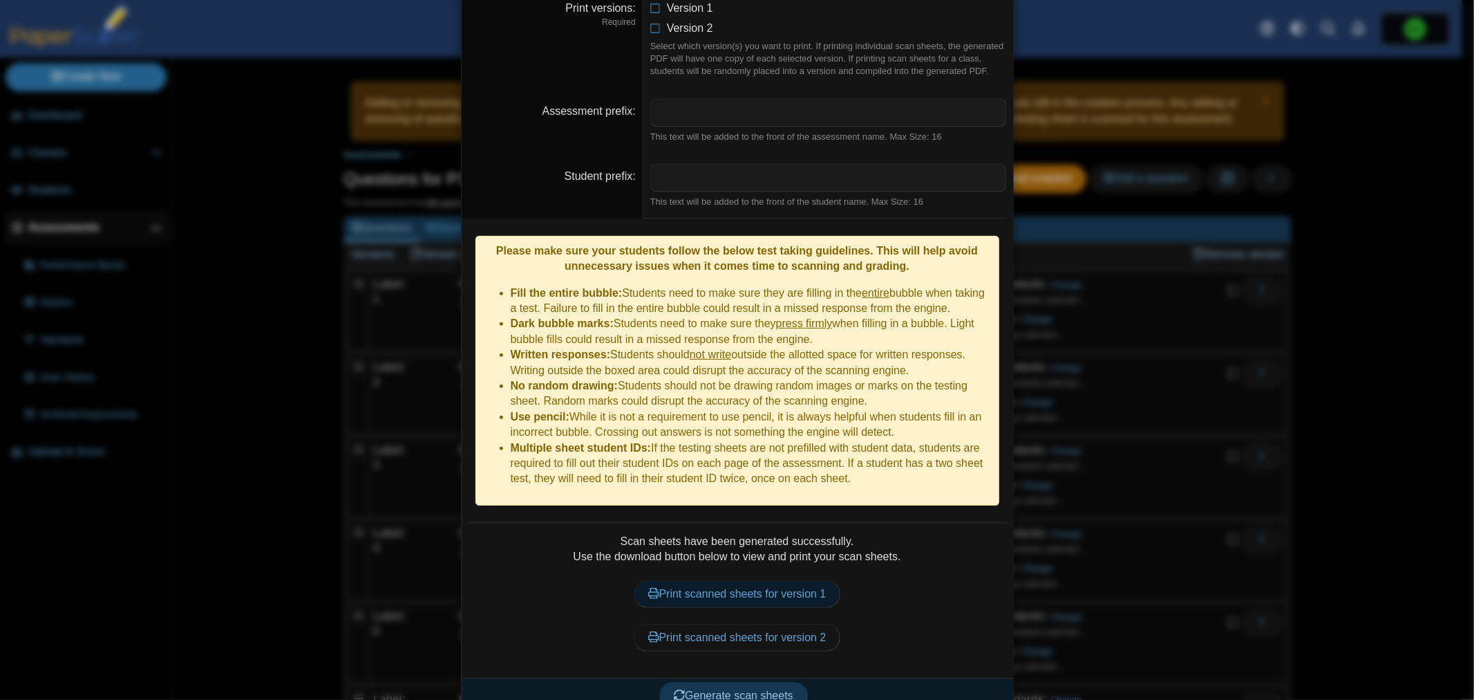
click at [781, 580] on link "Print scanned sheets for version 1" at bounding box center [737, 594] width 207 height 28
click at [812, 623] on link "Print scanned sheets for version 2" at bounding box center [737, 637] width 207 height 28
